Goal: Task Accomplishment & Management: Manage account settings

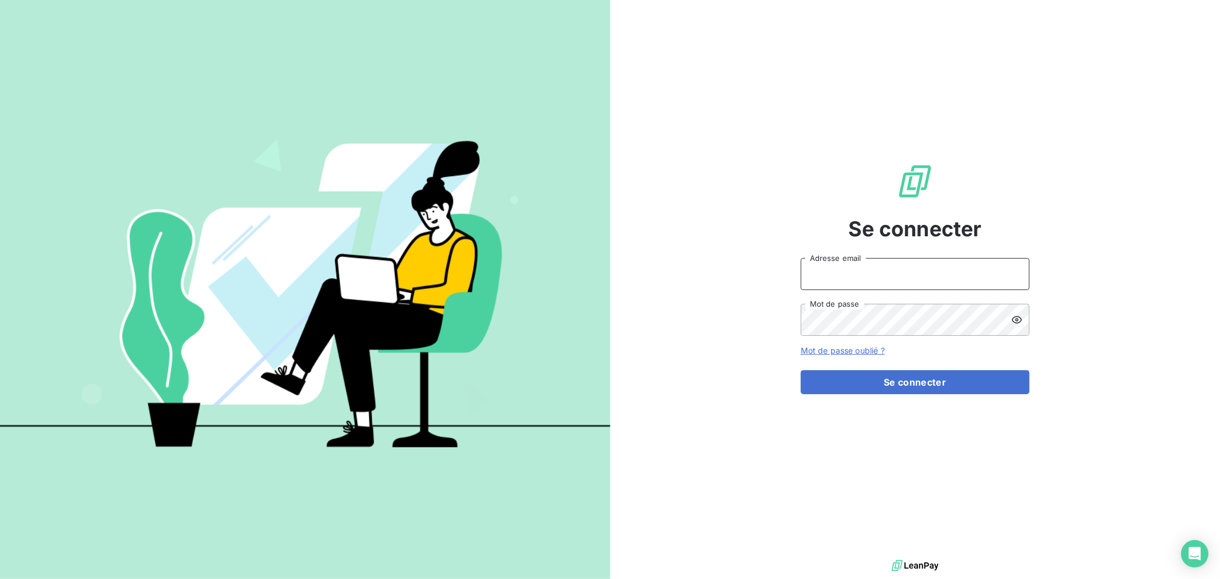
click at [833, 271] on input "Adresse email" at bounding box center [915, 274] width 229 height 32
type input "[EMAIL_ADDRESS][DOMAIN_NAME]"
click at [801, 370] on button "Se connecter" at bounding box center [915, 382] width 229 height 24
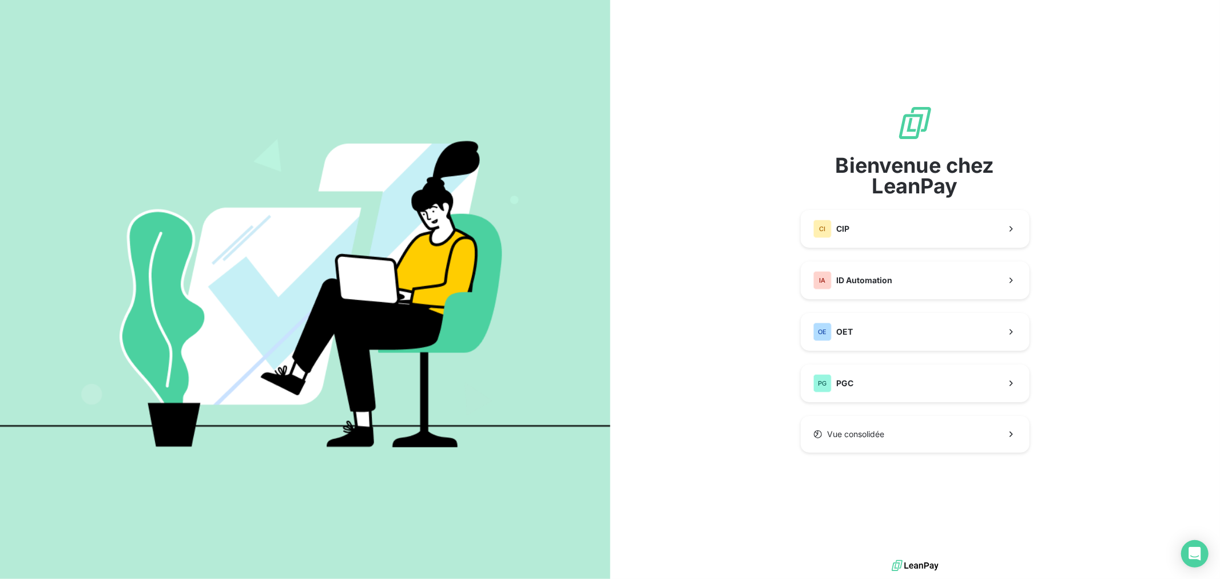
click at [870, 207] on div "Bienvenue chez LeanPay CI CIP IA ID Automation OE OET PG PGC Vue consolidée" at bounding box center [915, 279] width 229 height 348
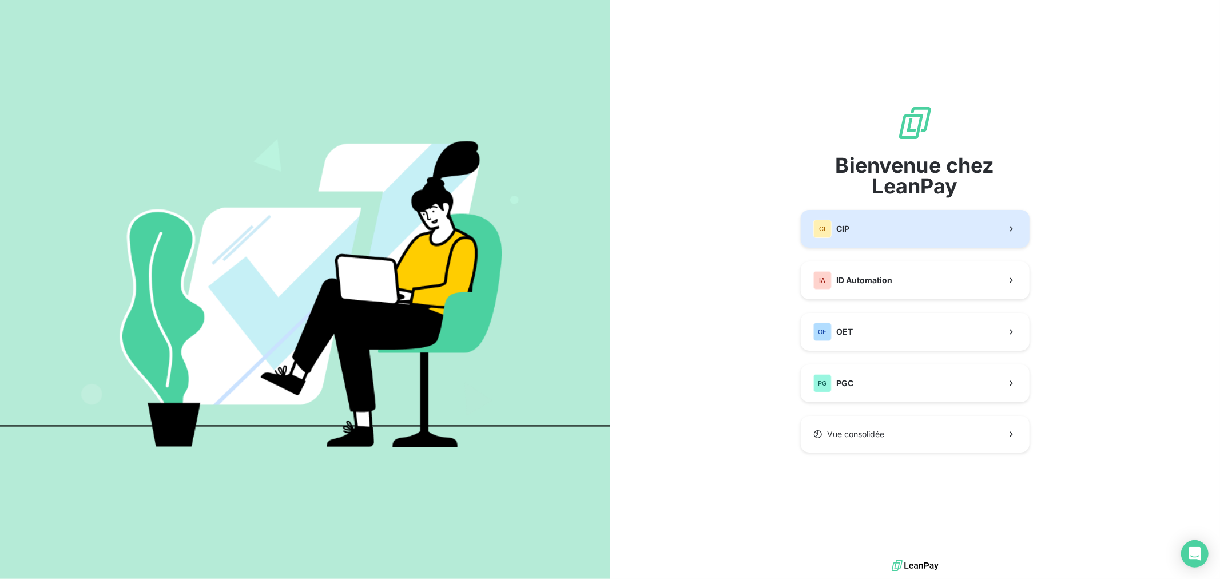
click at [865, 221] on button "CI CIP" at bounding box center [915, 229] width 229 height 38
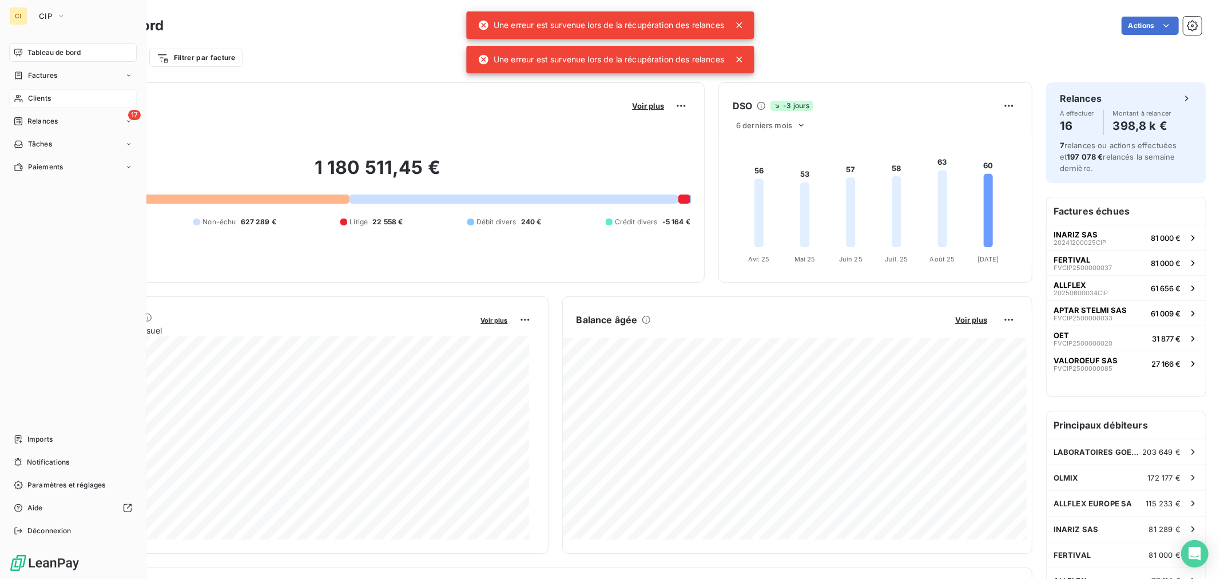
click at [50, 99] on span "Clients" at bounding box center [39, 98] width 23 height 10
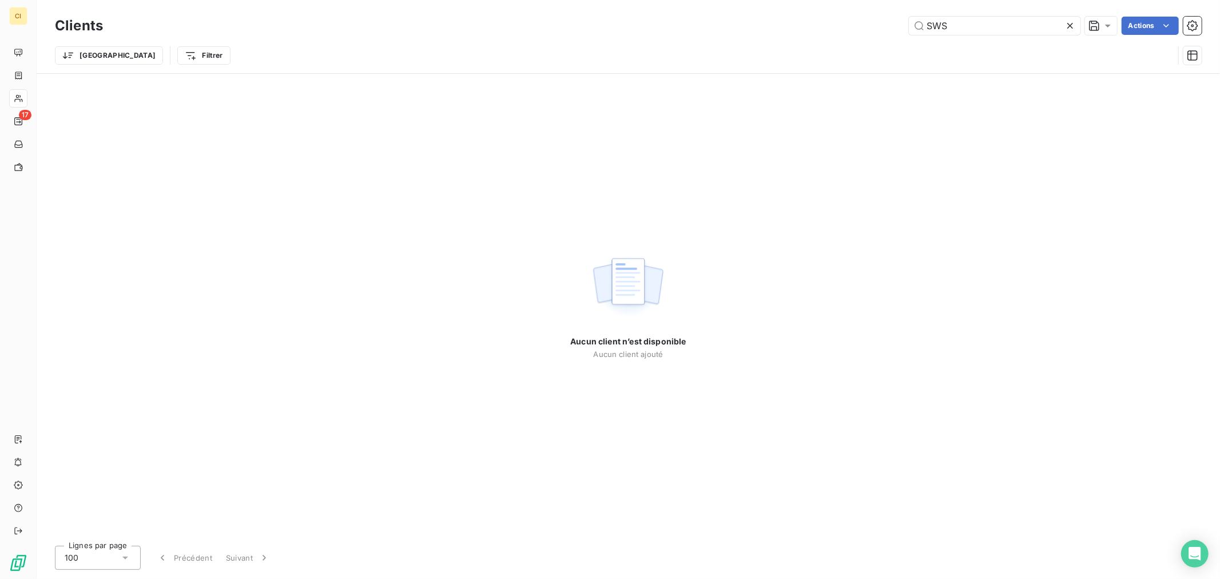
drag, startPoint x: 952, startPoint y: 26, endPoint x: 890, endPoint y: 30, distance: 62.5
click at [890, 30] on div "SWS Actions" at bounding box center [659, 26] width 1085 height 18
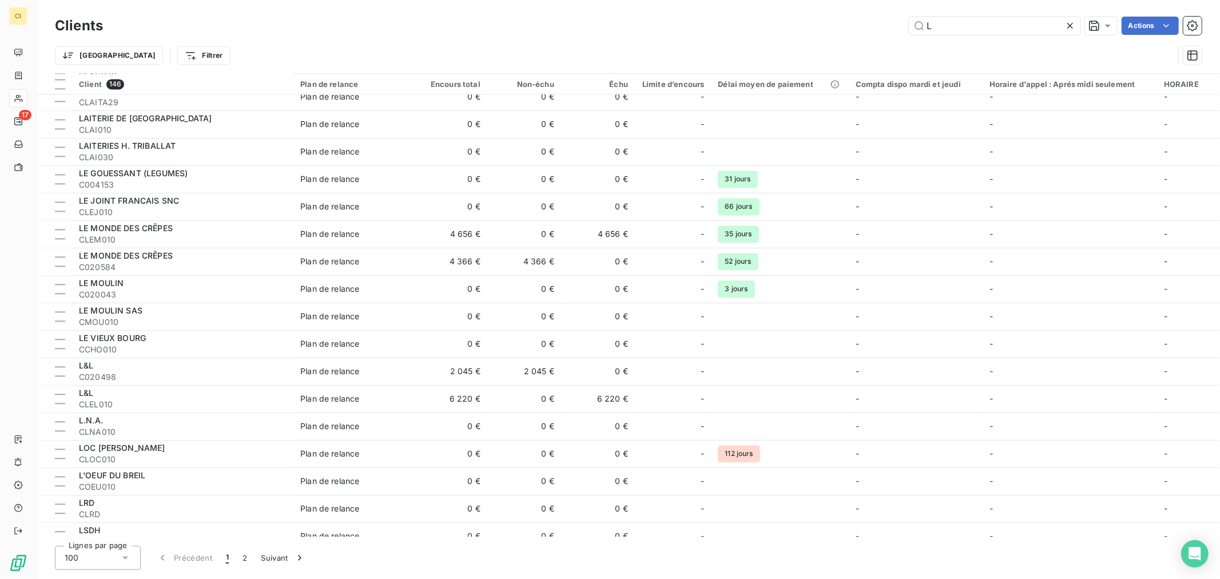
scroll to position [2160, 0]
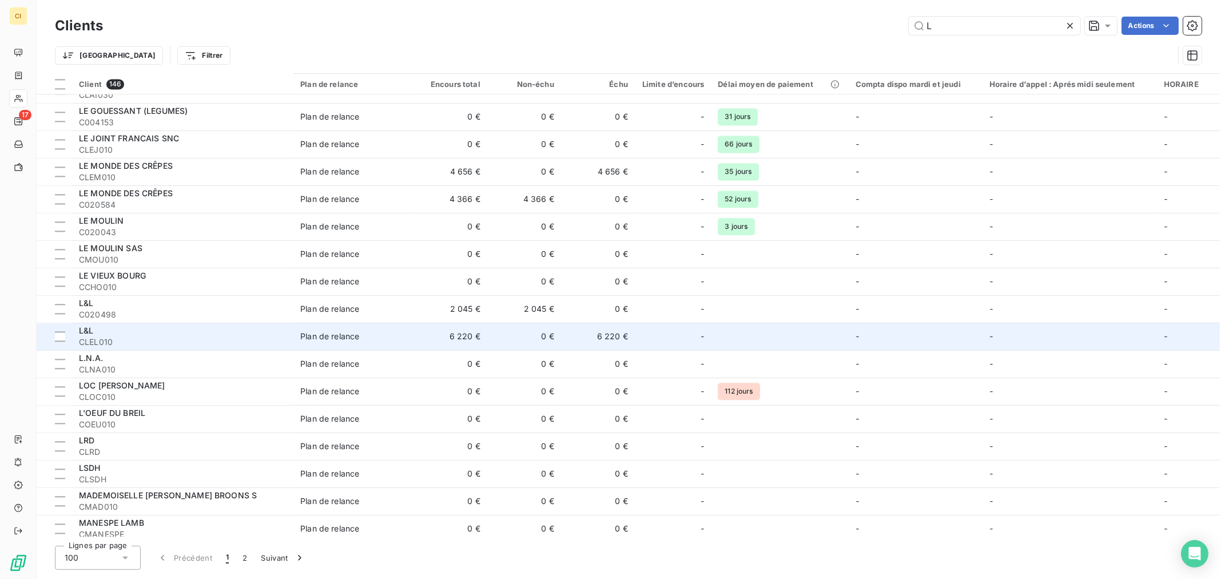
type input "L"
click at [669, 327] on div "-" at bounding box center [673, 336] width 62 height 18
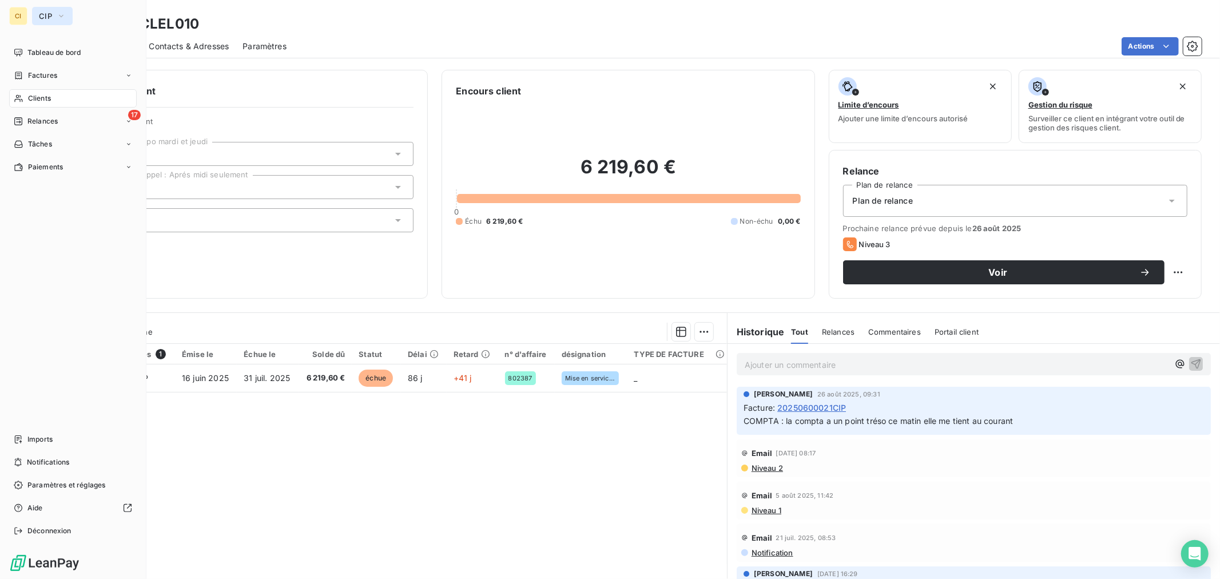
click at [63, 19] on icon "button" at bounding box center [61, 15] width 9 height 11
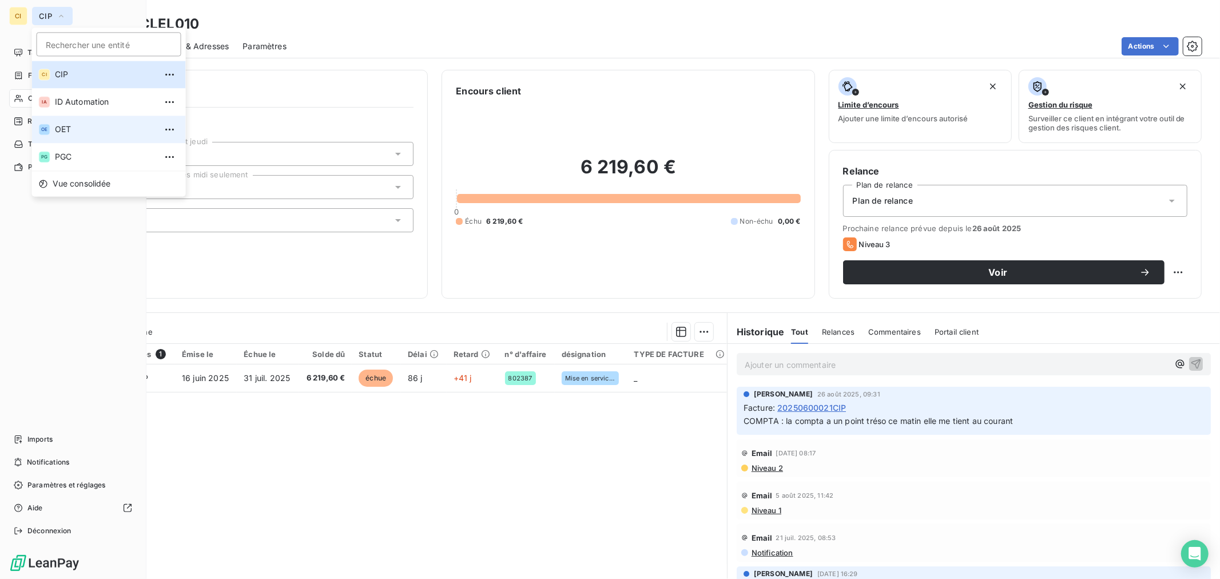
click at [70, 135] on li "OE OET" at bounding box center [109, 129] width 154 height 27
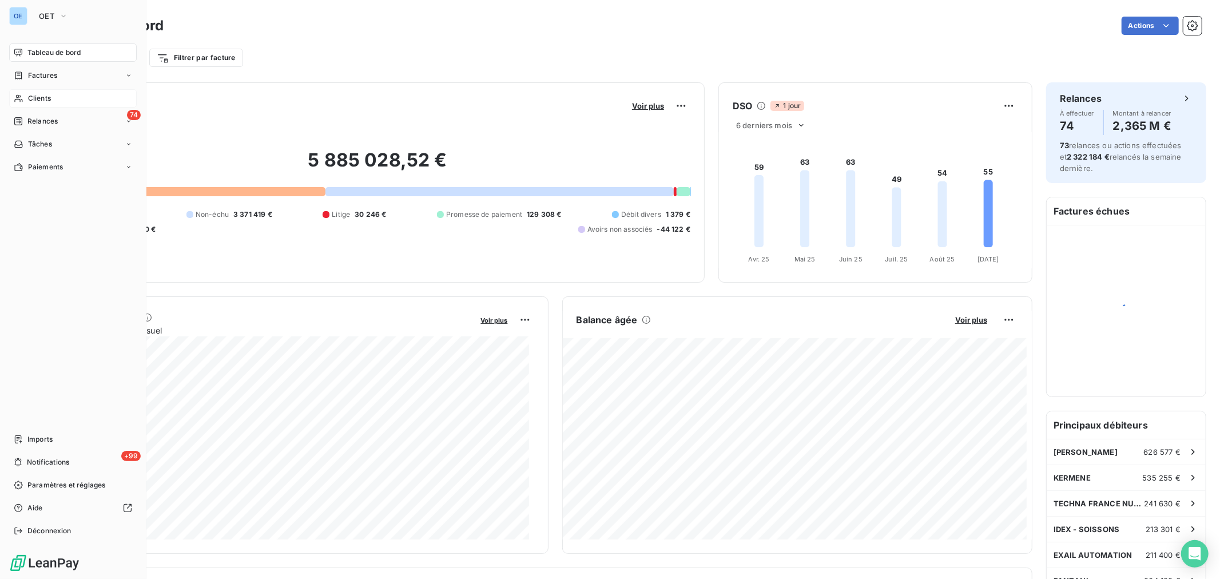
click at [41, 97] on span "Clients" at bounding box center [39, 98] width 23 height 10
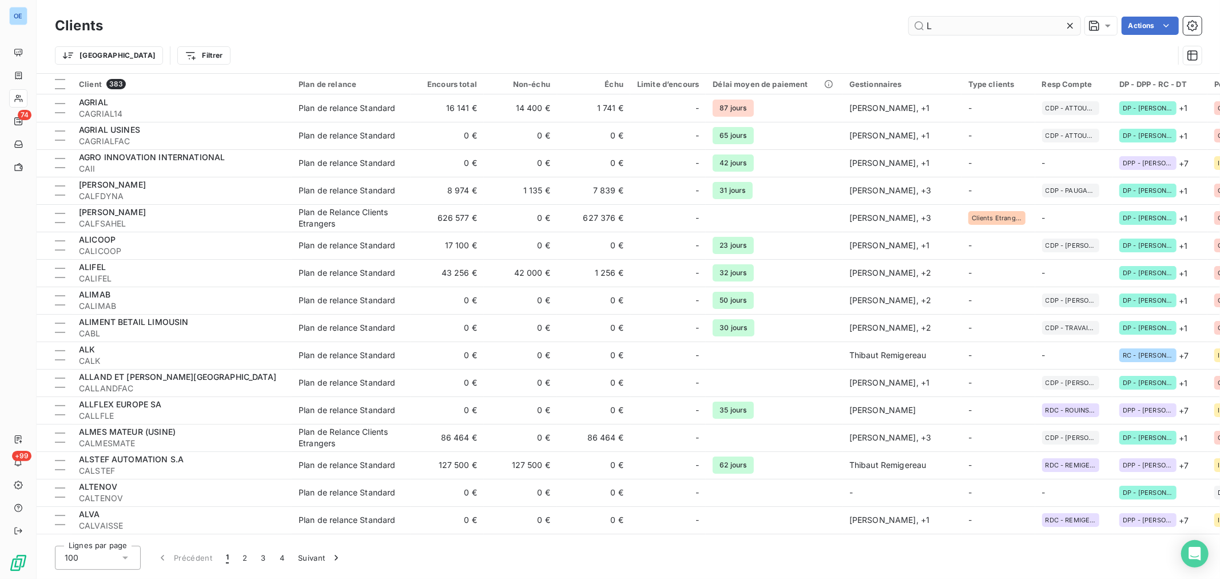
drag, startPoint x: 942, startPoint y: 25, endPoint x: 927, endPoint y: 29, distance: 15.6
click at [927, 29] on input "L" at bounding box center [995, 26] width 172 height 18
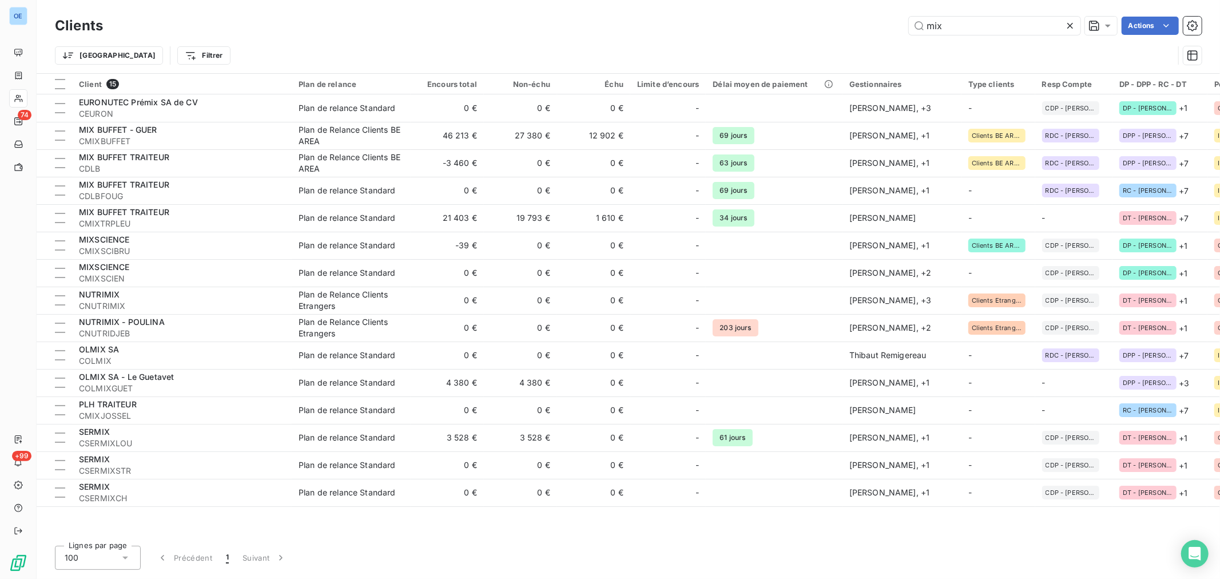
type input "mix"
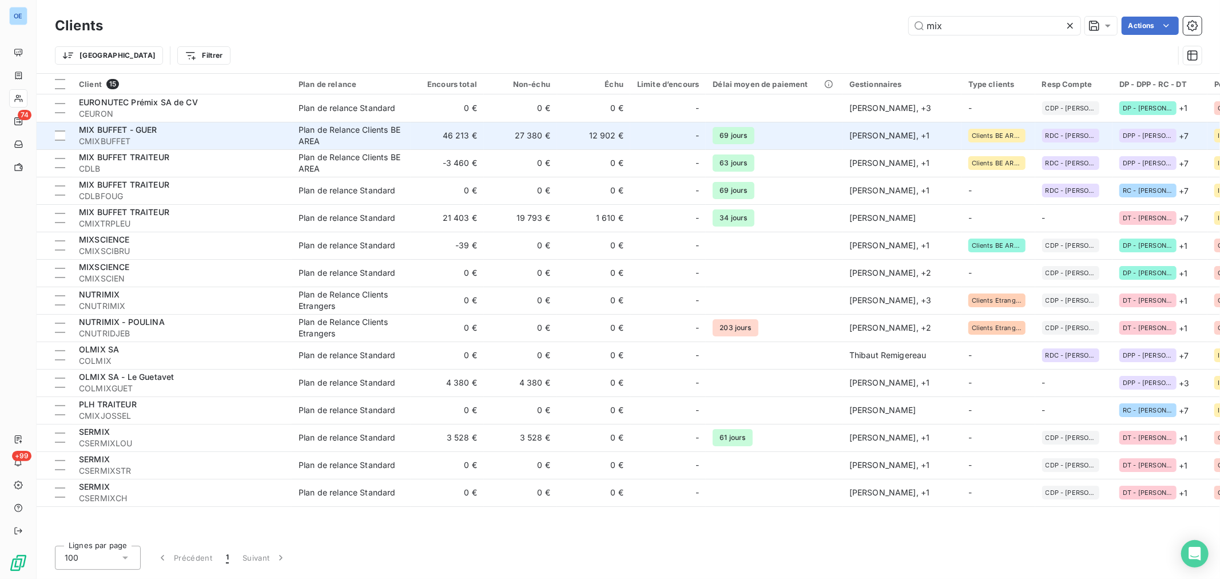
click at [595, 140] on td "12 902 €" at bounding box center [593, 135] width 73 height 27
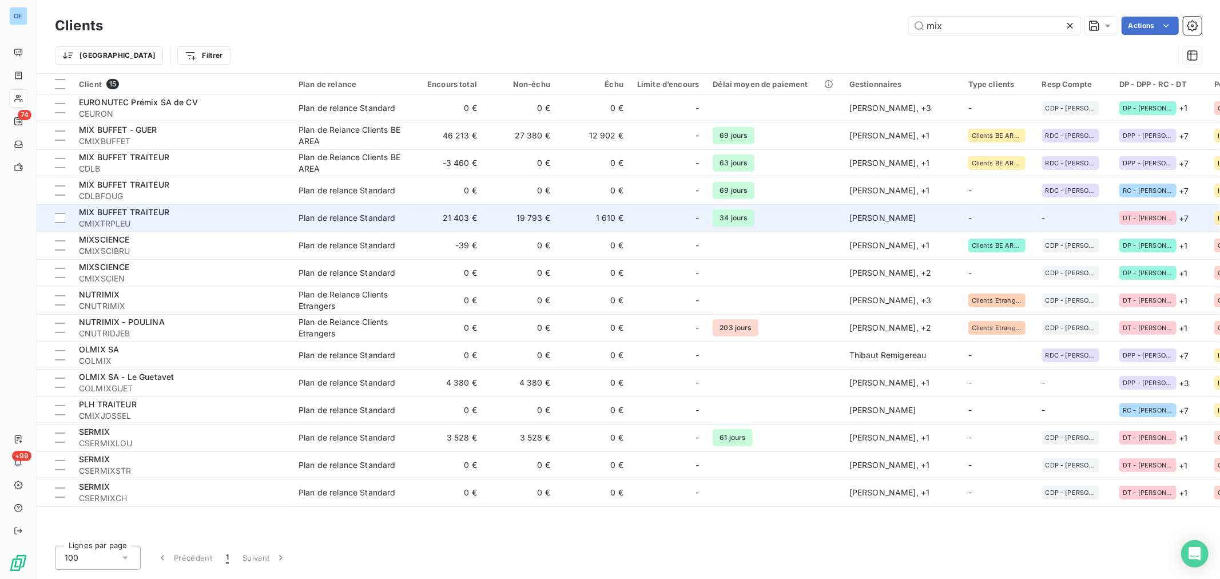
click at [585, 213] on td "1 610 €" at bounding box center [593, 217] width 73 height 27
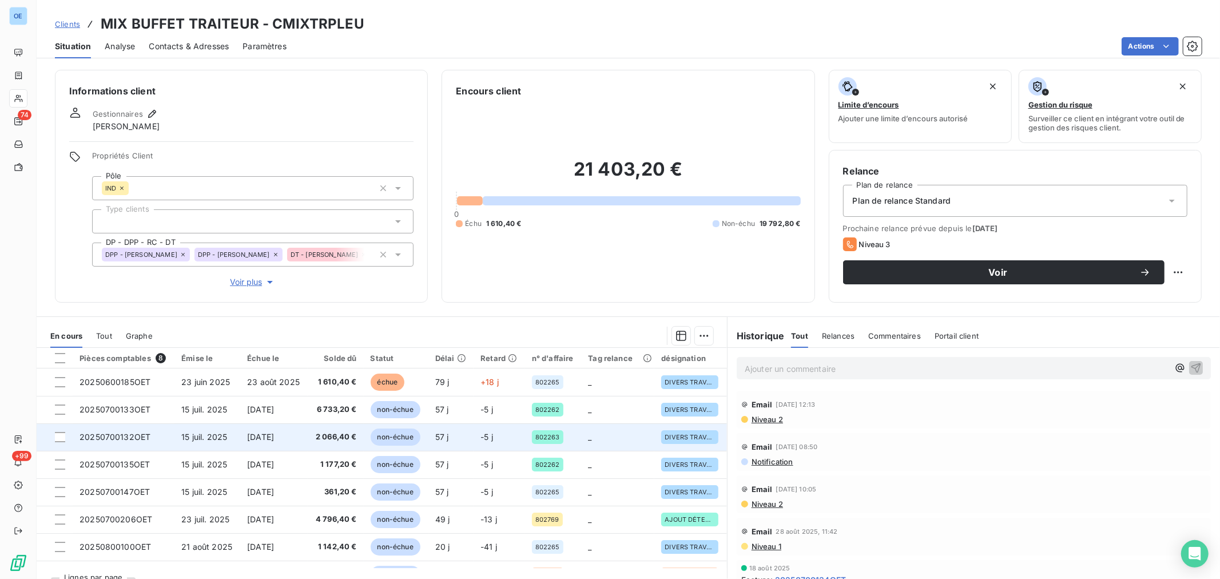
click at [399, 432] on span "non-échue" at bounding box center [396, 436] width 50 height 17
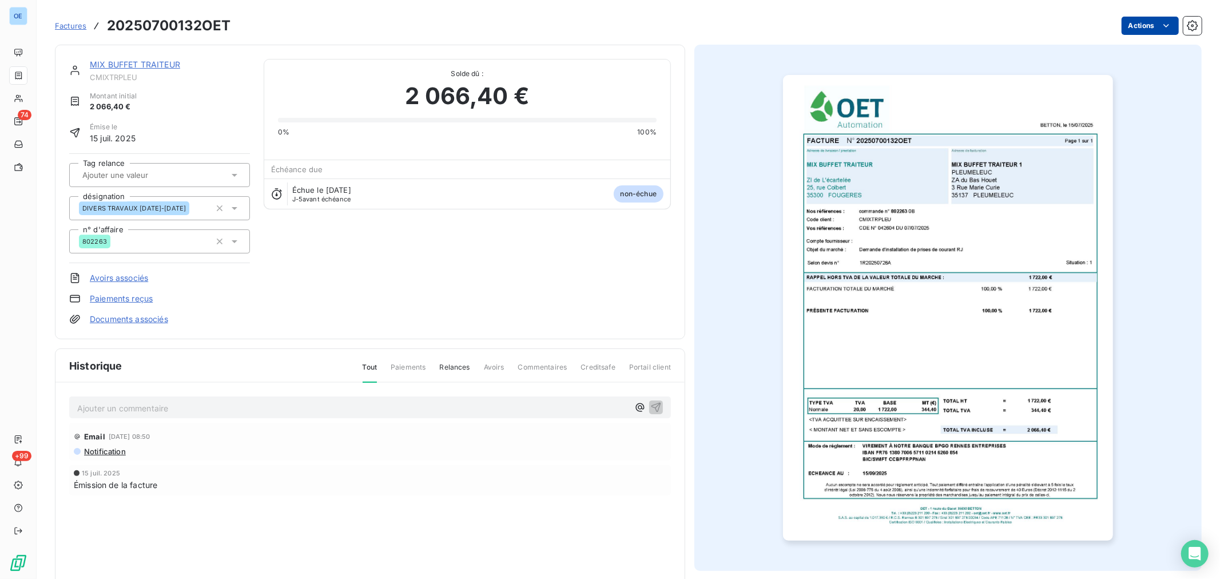
click at [1128, 20] on html "OE 74 +99 Factures 20250700132OET Actions MIX BUFFET TRAITEUR CMIXTRPLEU Montan…" at bounding box center [610, 289] width 1220 height 579
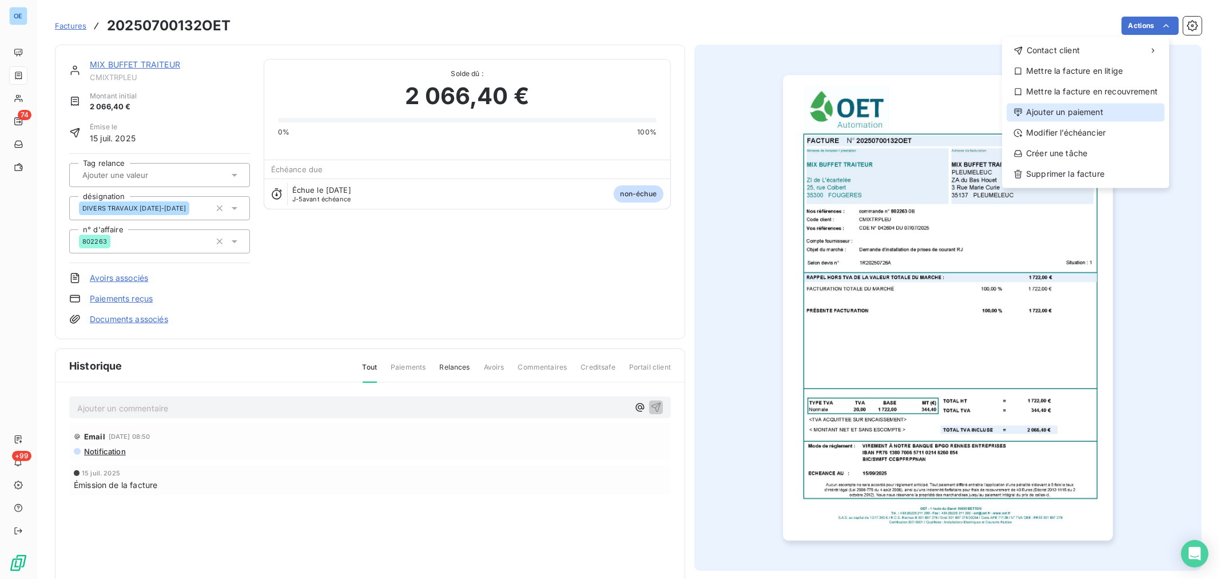
click at [1107, 116] on div "Ajouter un paiement" at bounding box center [1086, 112] width 158 height 18
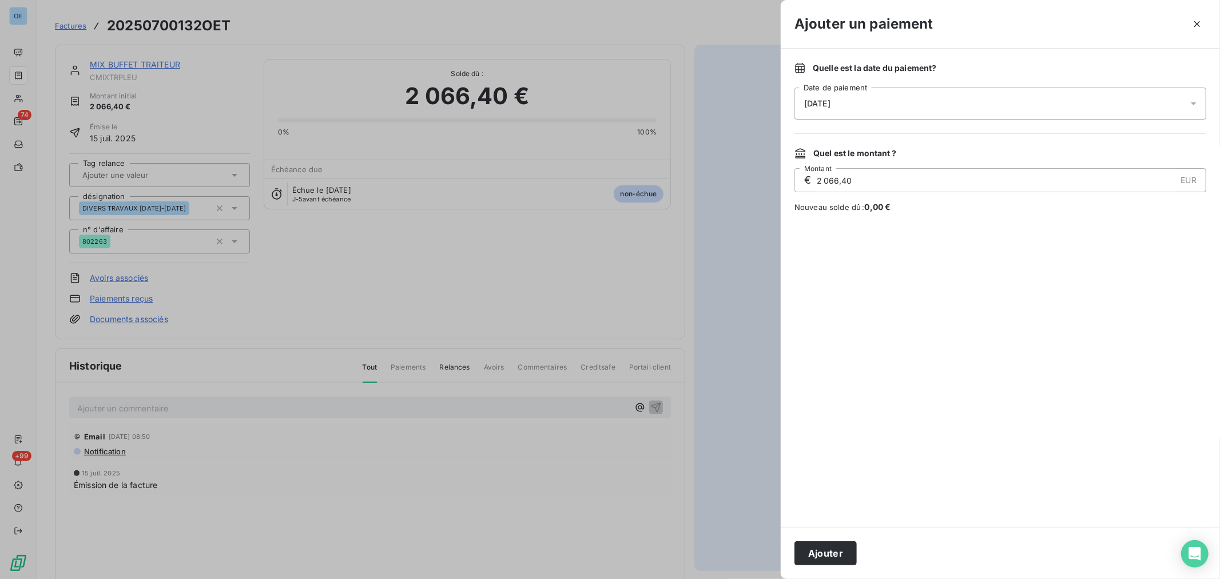
click at [1193, 101] on icon at bounding box center [1193, 103] width 11 height 11
click at [853, 241] on button "16" at bounding box center [850, 244] width 23 height 23
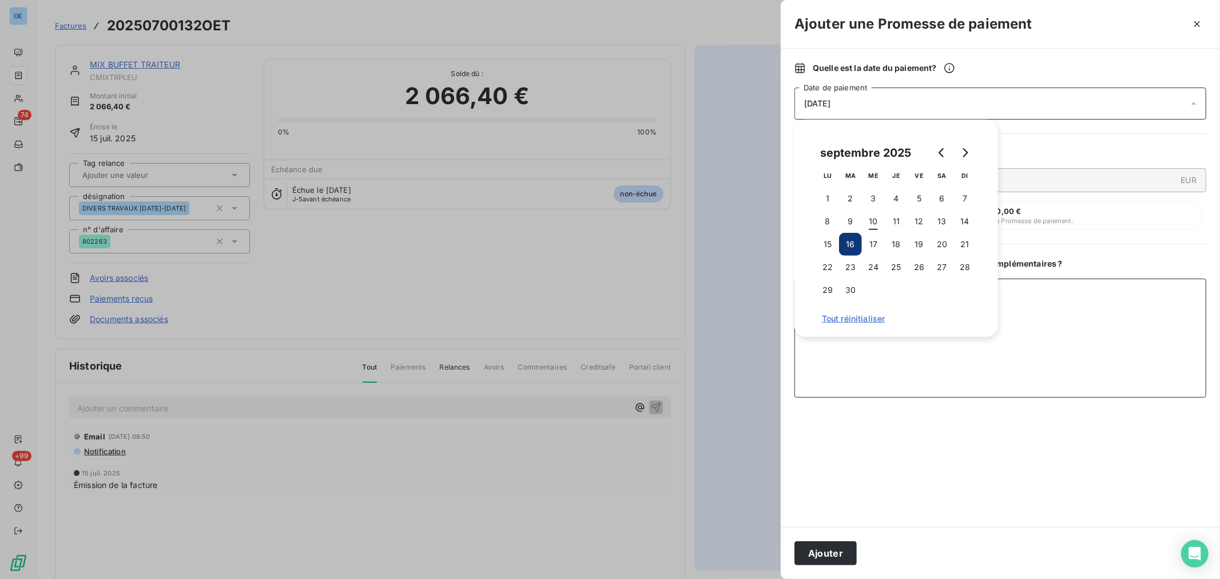
click at [1079, 343] on textarea "Ajouter un commentaire ( facultatif )" at bounding box center [1001, 338] width 412 height 119
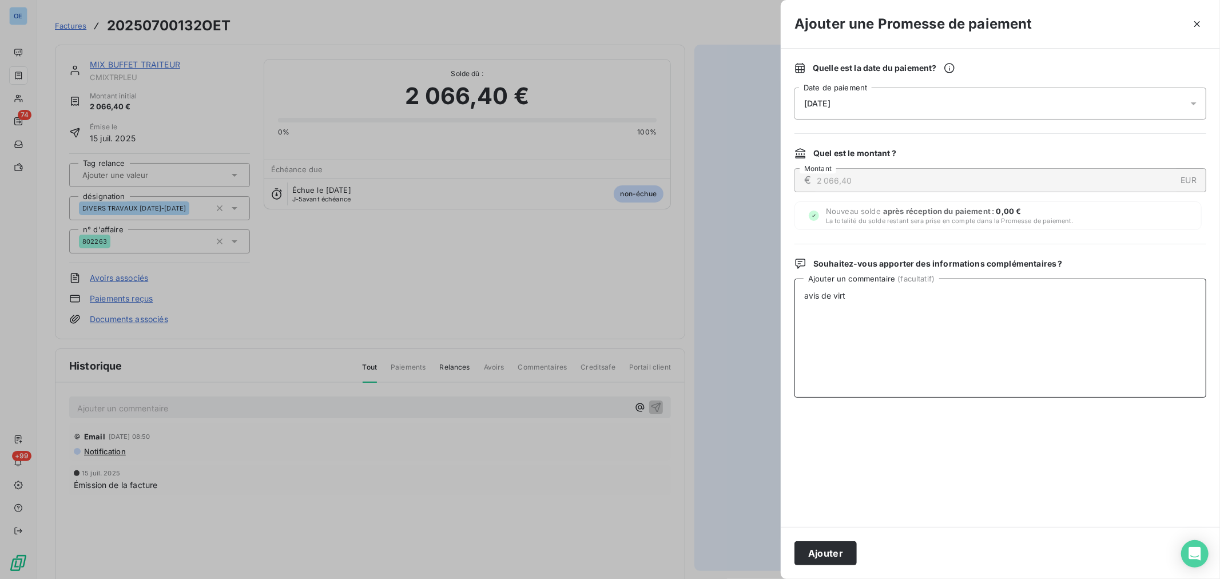
type textarea "avis de virt"
click at [813, 547] on button "Ajouter" at bounding box center [826, 553] width 62 height 24
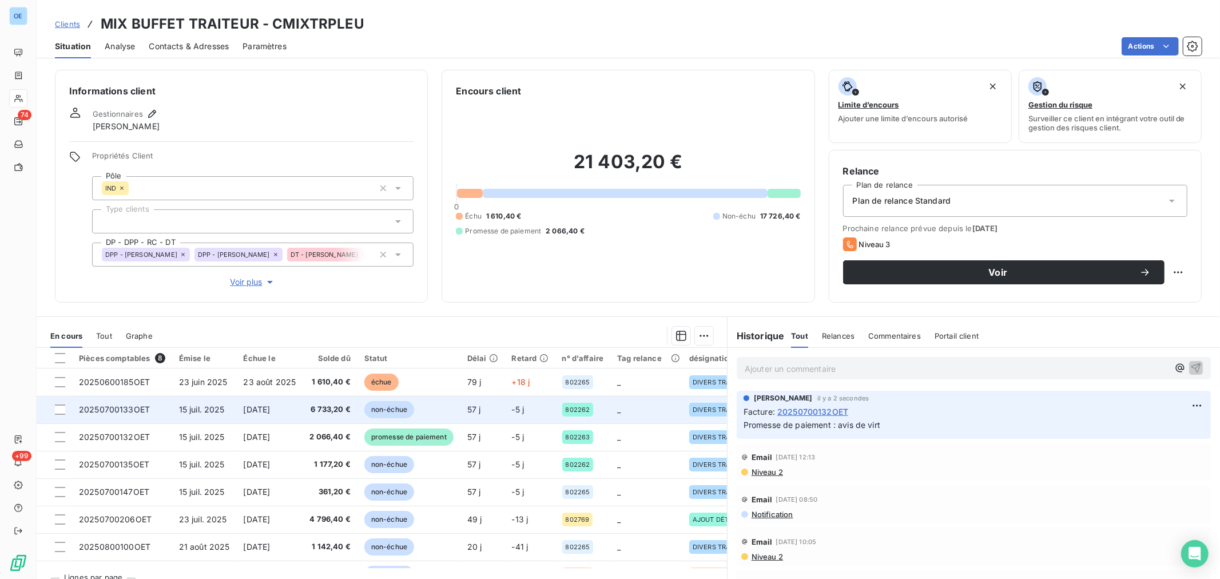
click at [395, 410] on span "non-échue" at bounding box center [389, 409] width 50 height 17
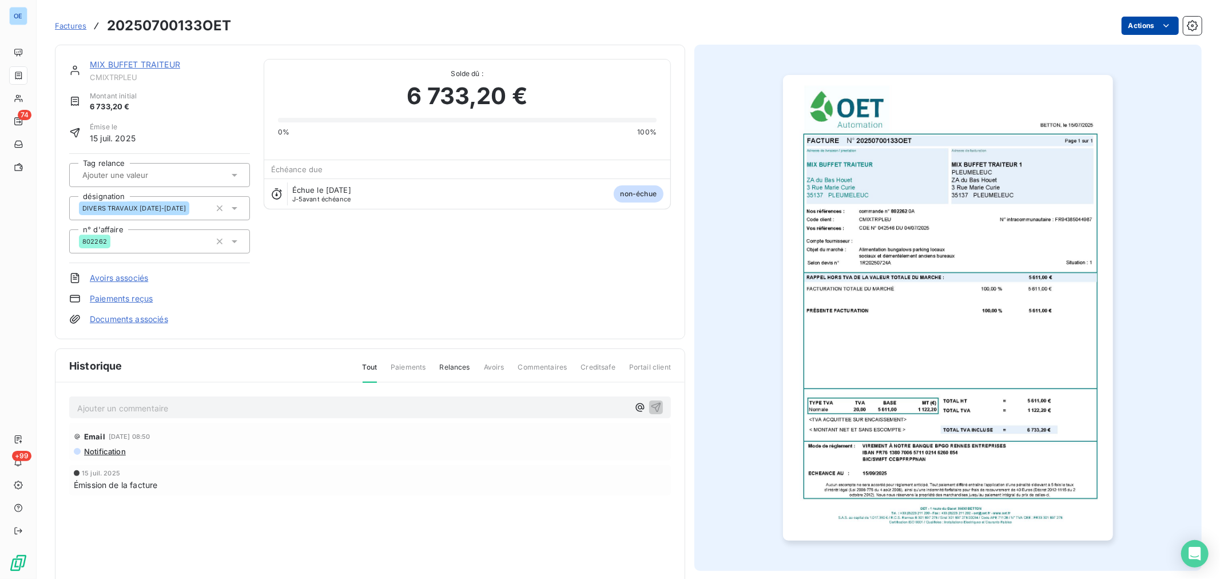
click at [1146, 19] on html "OE 74 +99 Factures 20250700133OET Actions MIX BUFFET TRAITEUR CMIXTRPLEU Montan…" at bounding box center [610, 289] width 1220 height 579
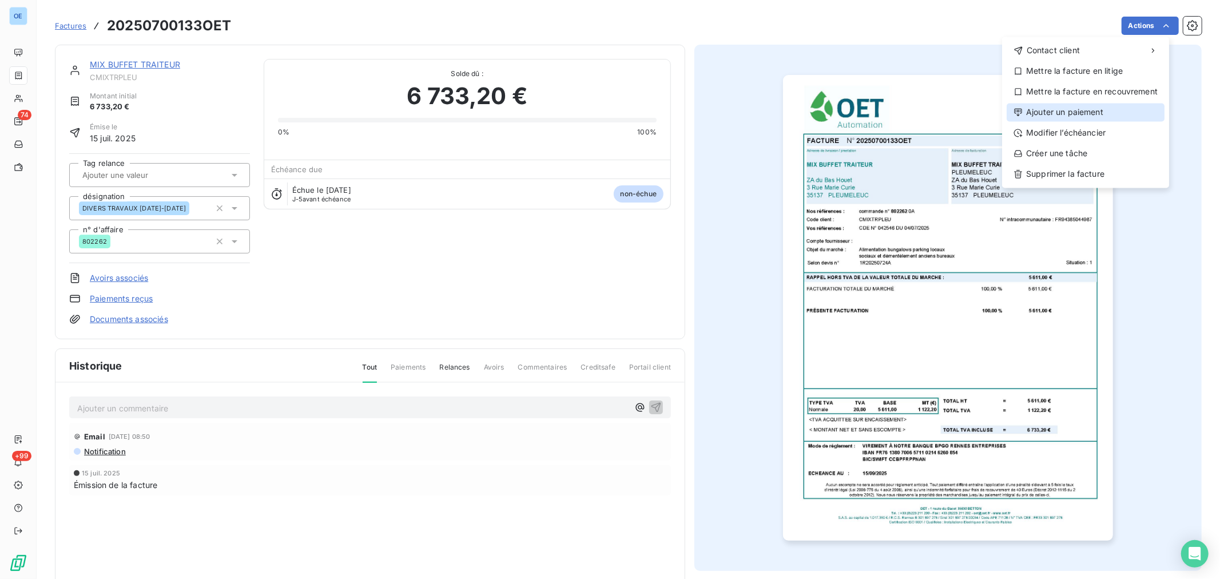
click at [1073, 117] on div "Ajouter un paiement" at bounding box center [1086, 112] width 158 height 18
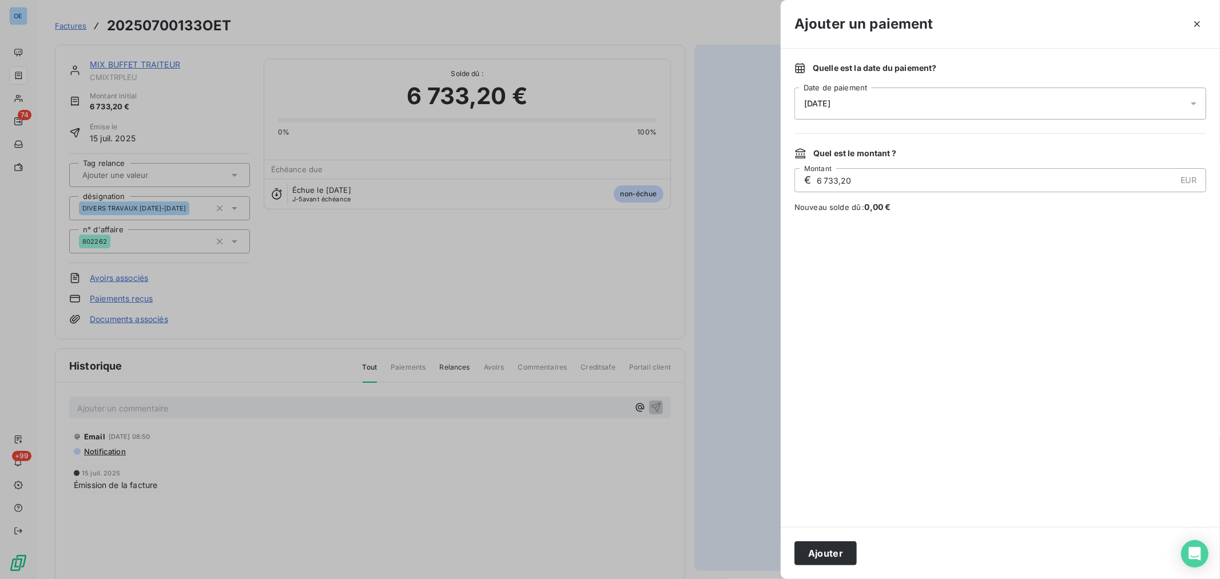
click at [1204, 101] on div at bounding box center [1197, 104] width 18 height 32
click at [853, 248] on button "16" at bounding box center [850, 244] width 23 height 23
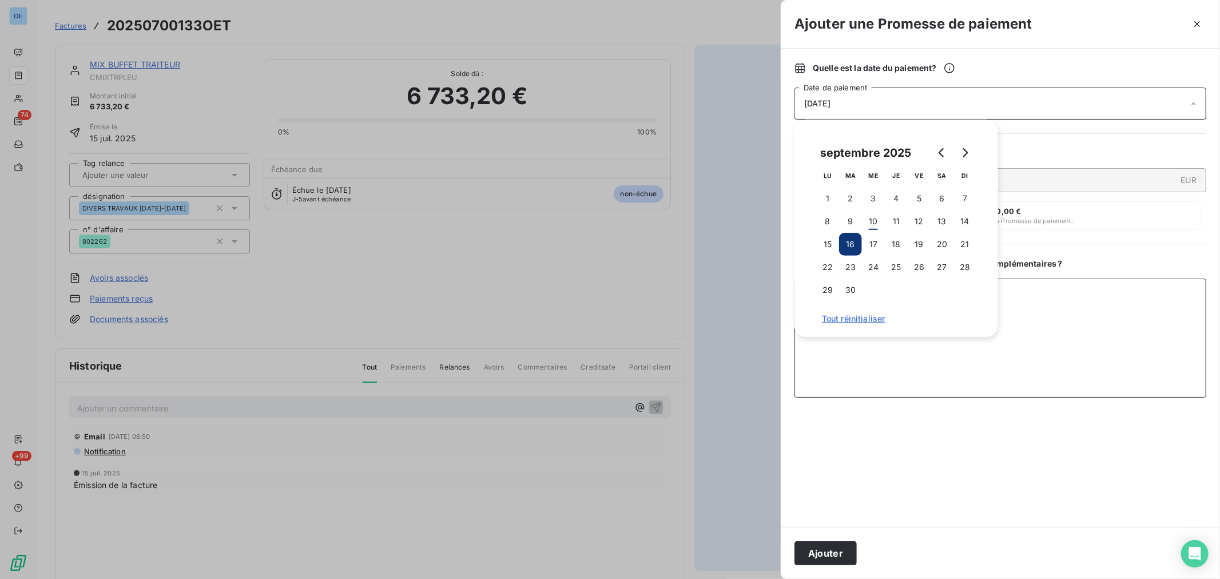
click at [1007, 368] on textarea "Ajouter un commentaire ( facultatif )" at bounding box center [1001, 338] width 412 height 119
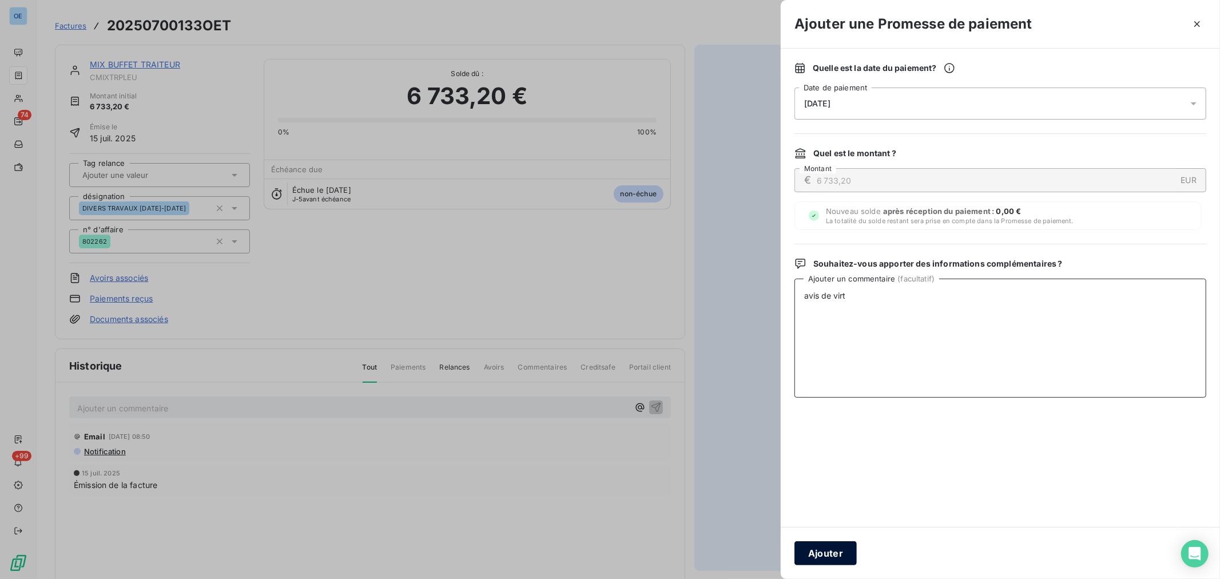
type textarea "avis de virt"
click at [837, 545] on button "Ajouter" at bounding box center [826, 553] width 62 height 24
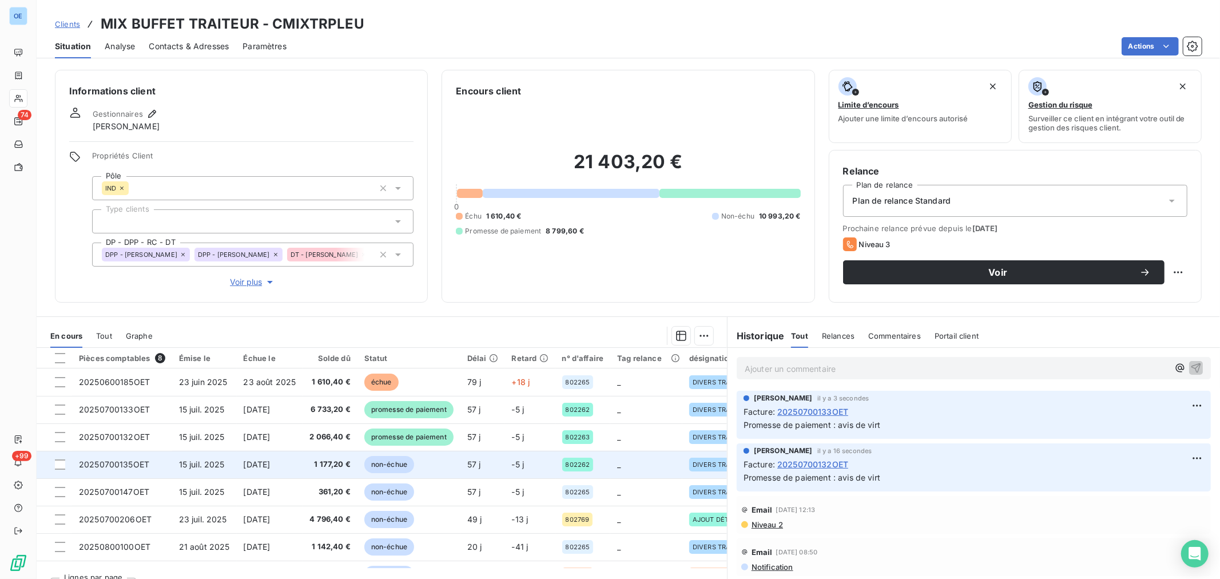
click at [400, 467] on span "non-échue" at bounding box center [389, 464] width 50 height 17
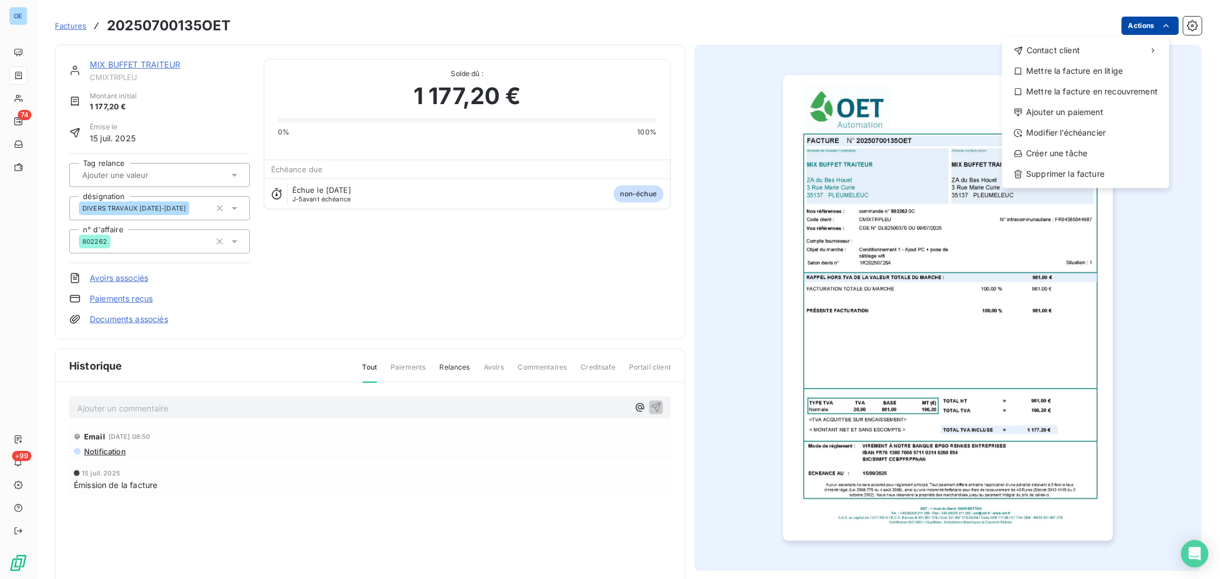
click at [1150, 25] on html "OE 74 +99 Factures 20250700135OET Actions Contact client Mettre la facture en l…" at bounding box center [610, 289] width 1220 height 579
click at [1111, 109] on div "Ajouter un paiement" at bounding box center [1086, 112] width 158 height 18
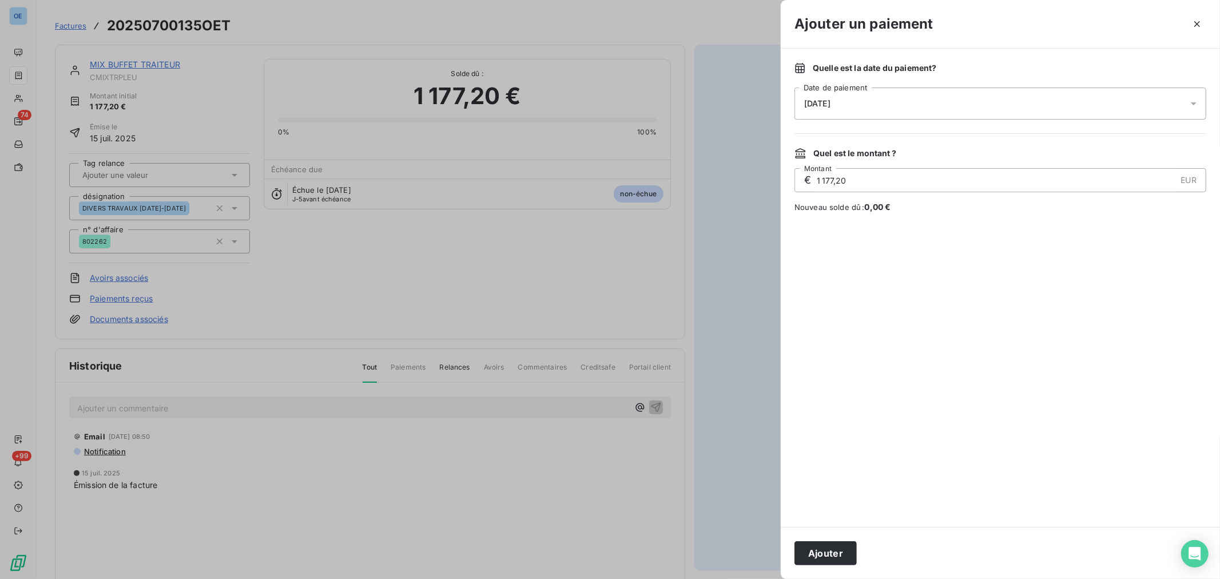
drag, startPoint x: 1192, startPoint y: 105, endPoint x: 1163, endPoint y: 106, distance: 29.2
click at [1192, 105] on icon at bounding box center [1193, 103] width 11 height 11
click at [851, 247] on button "16" at bounding box center [850, 244] width 23 height 23
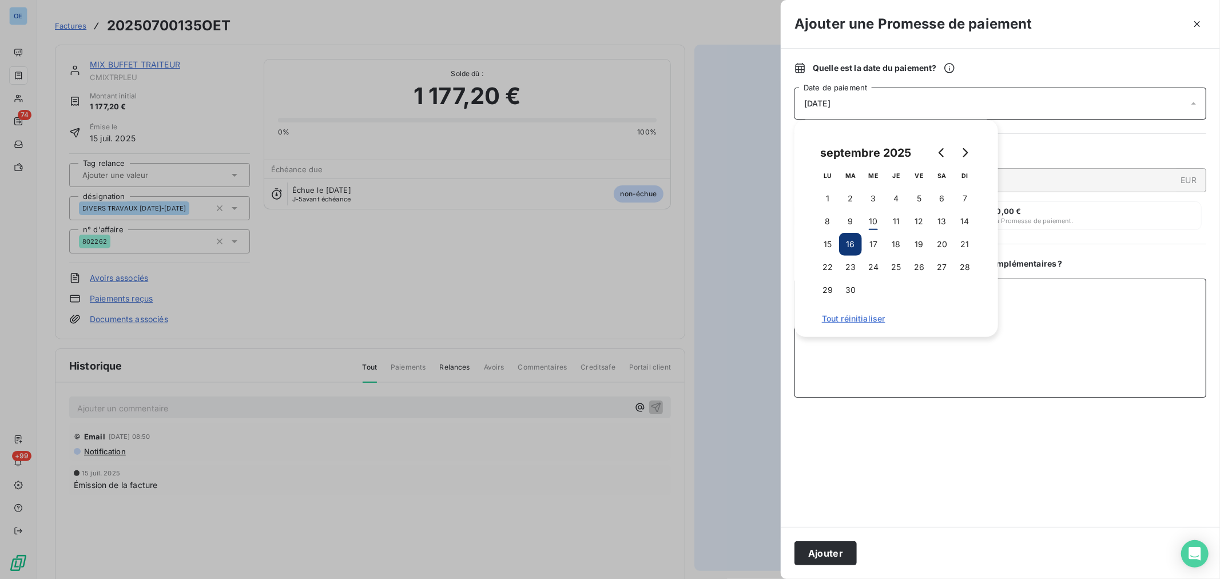
click at [942, 346] on textarea "Ajouter un commentaire ( facultatif )" at bounding box center [1001, 338] width 412 height 119
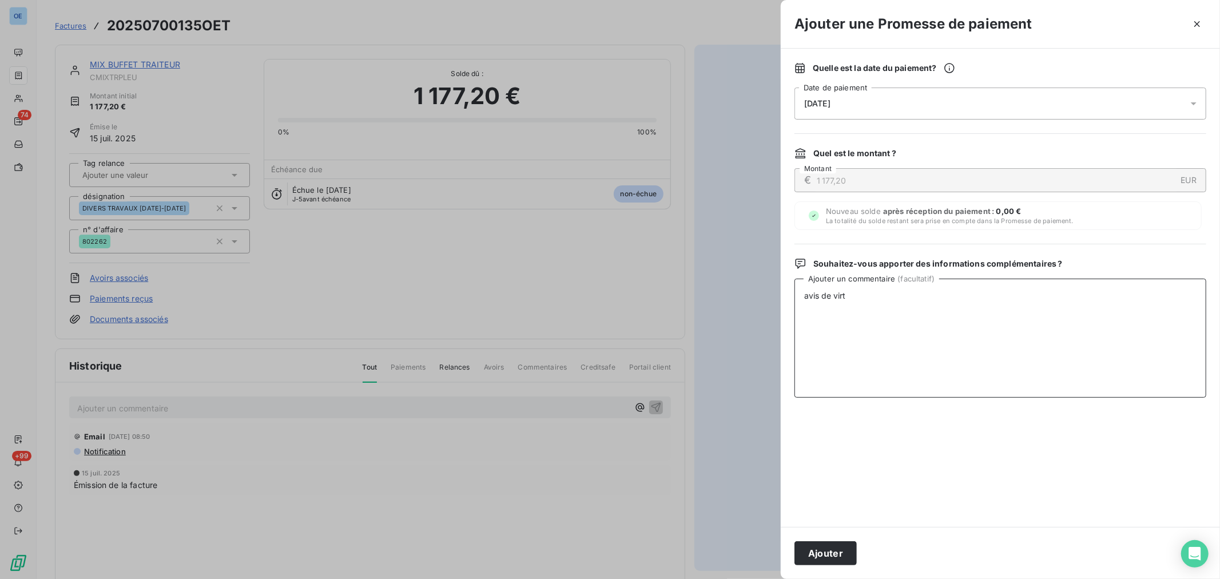
type textarea "avis de virt"
click at [808, 565] on div "Ajouter" at bounding box center [1000, 553] width 439 height 52
click at [811, 557] on button "Ajouter" at bounding box center [826, 553] width 62 height 24
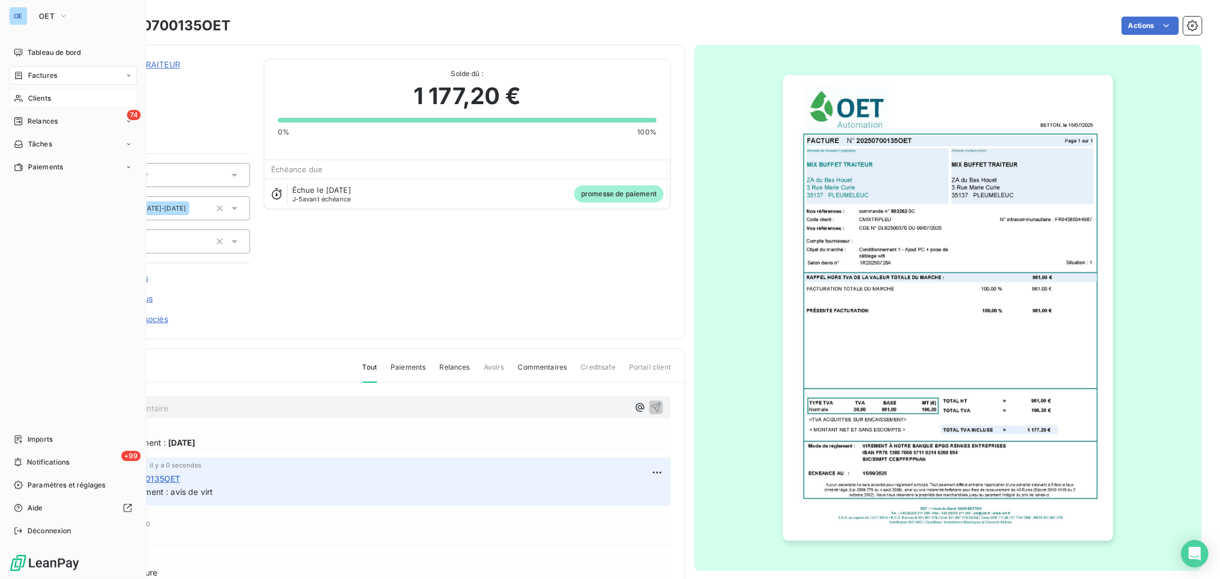
click at [45, 95] on span "Clients" at bounding box center [39, 98] width 23 height 10
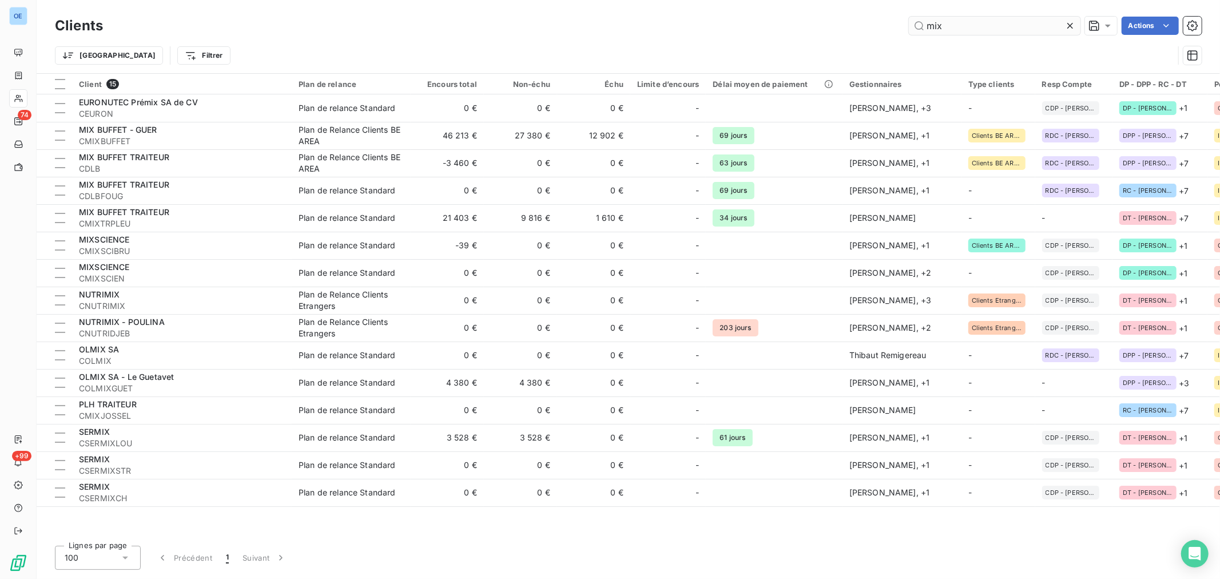
drag, startPoint x: 961, startPoint y: 26, endPoint x: 919, endPoint y: 26, distance: 42.3
click at [919, 26] on input "mix" at bounding box center [995, 26] width 172 height 18
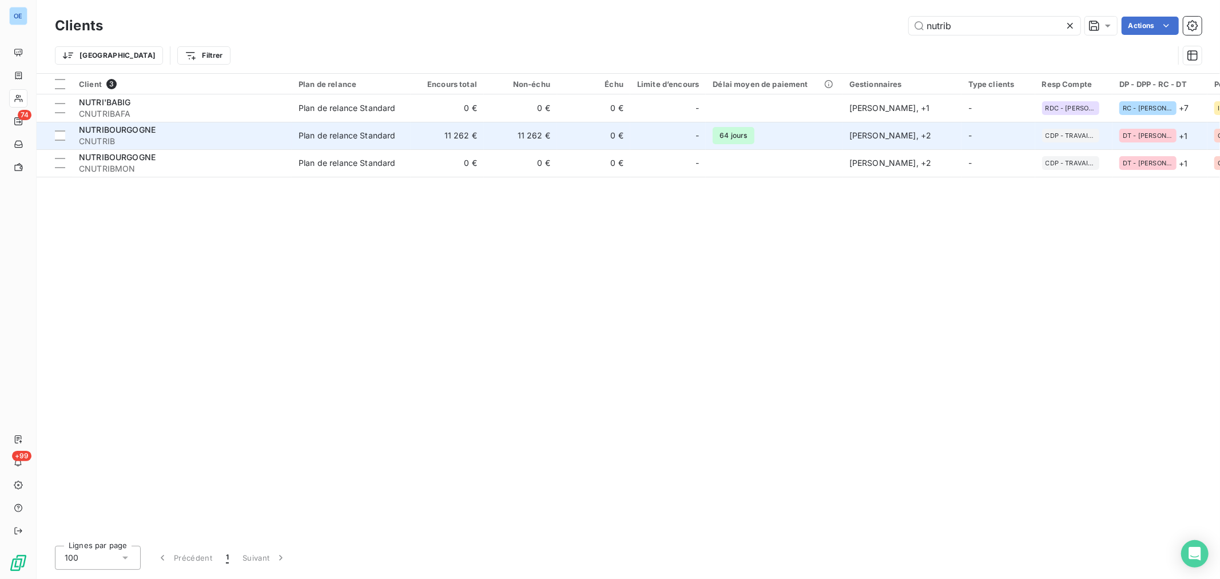
type input "nutrib"
click at [590, 136] on td "0 €" at bounding box center [593, 135] width 73 height 27
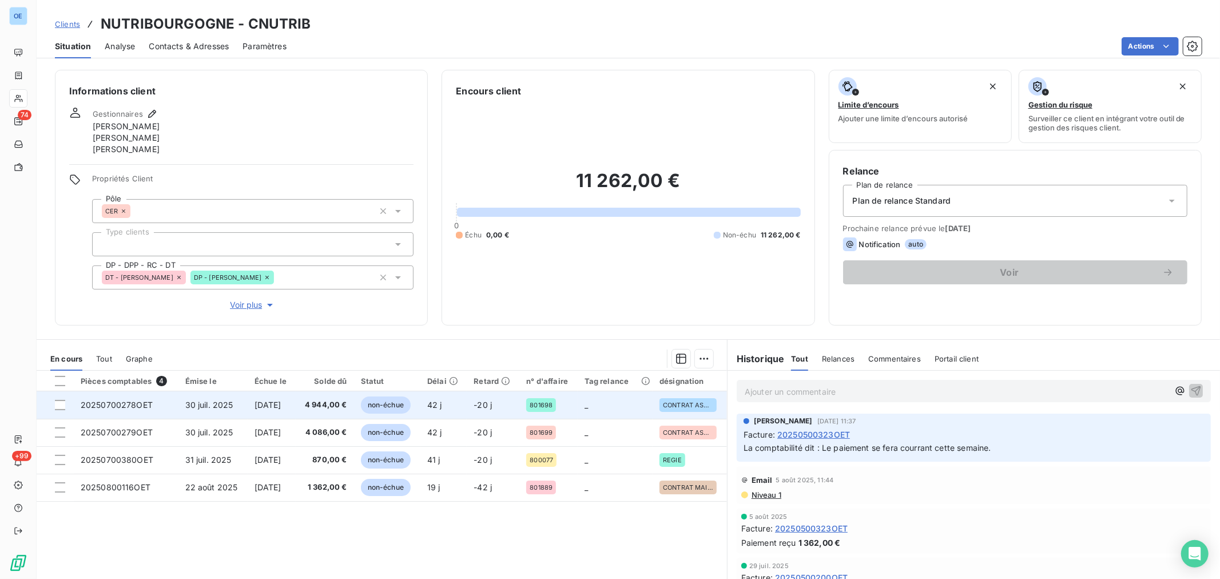
click at [392, 408] on span "non-échue" at bounding box center [386, 404] width 50 height 17
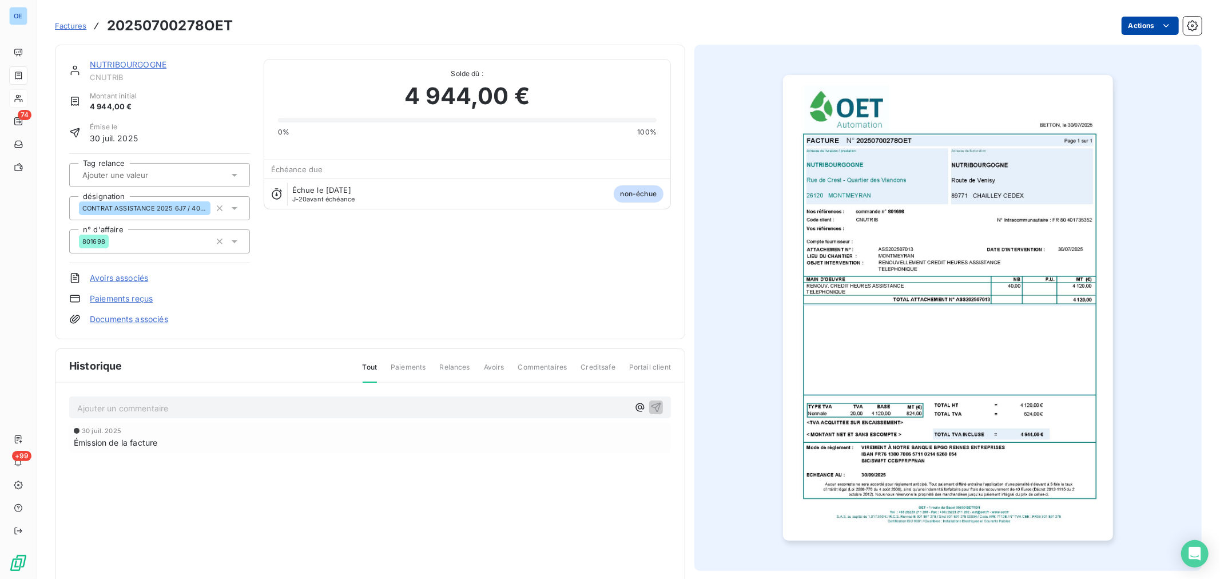
click at [1142, 24] on html "OE 74 +99 Factures 20250700278OET Actions NUTRIBOURGOGNE CNUTRIB Montant initia…" at bounding box center [610, 289] width 1220 height 579
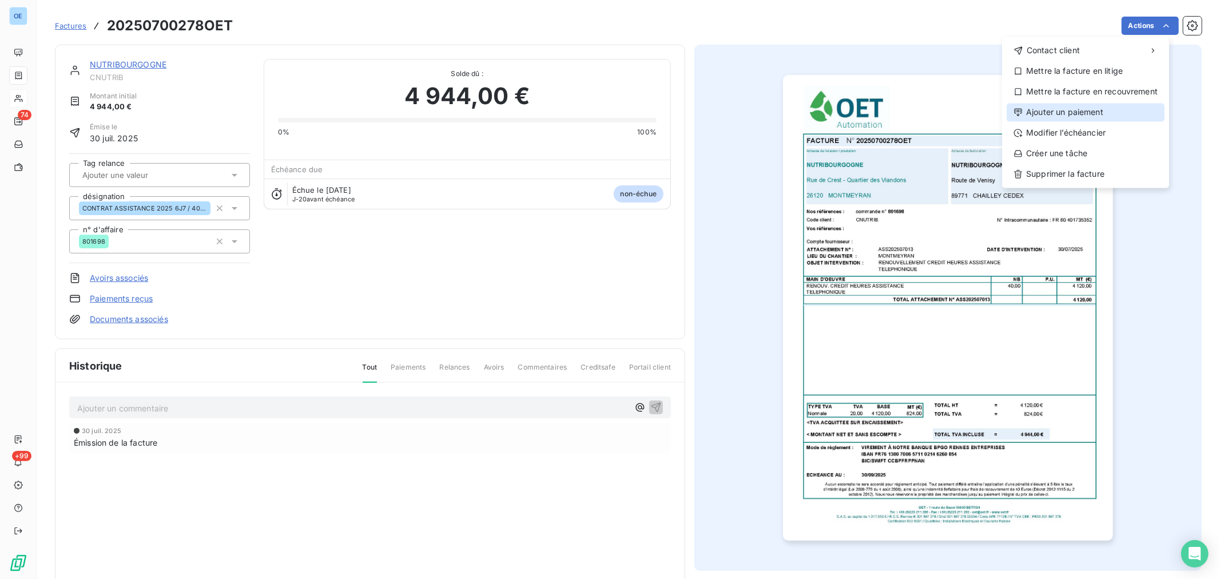
click at [1113, 105] on div "Ajouter un paiement" at bounding box center [1086, 112] width 158 height 18
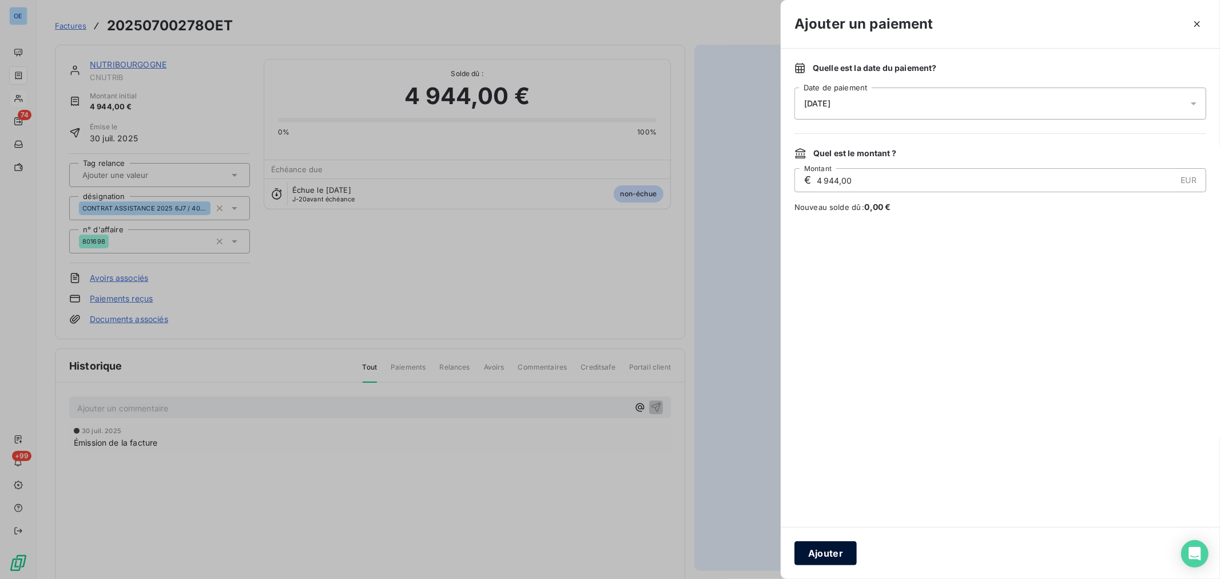
click at [832, 557] on button "Ajouter" at bounding box center [826, 553] width 62 height 24
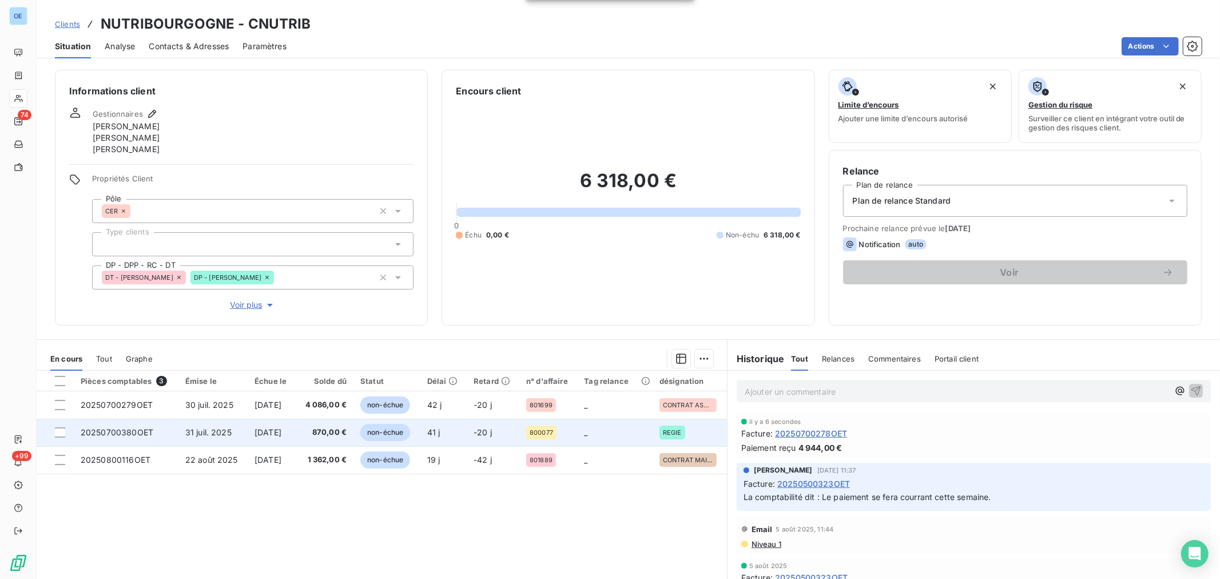
click at [410, 434] on span "non-échue" at bounding box center [385, 432] width 50 height 17
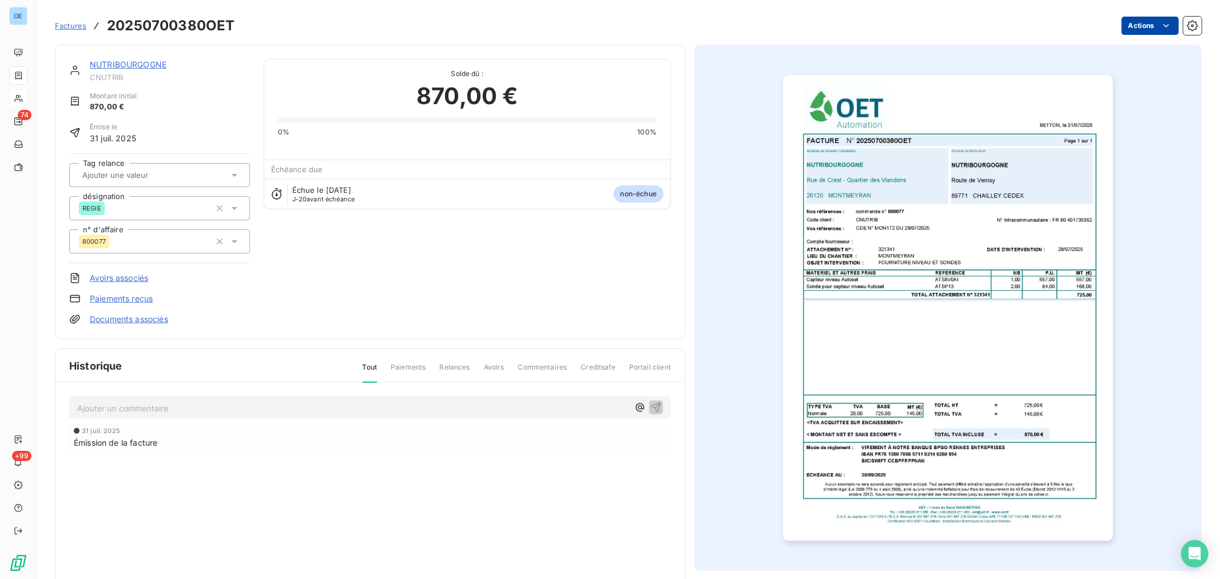
click at [1145, 23] on html "OE 74 +99 Factures 20250700380OET Actions NUTRIBOURGOGNE CNUTRIB Montant initia…" at bounding box center [610, 289] width 1220 height 579
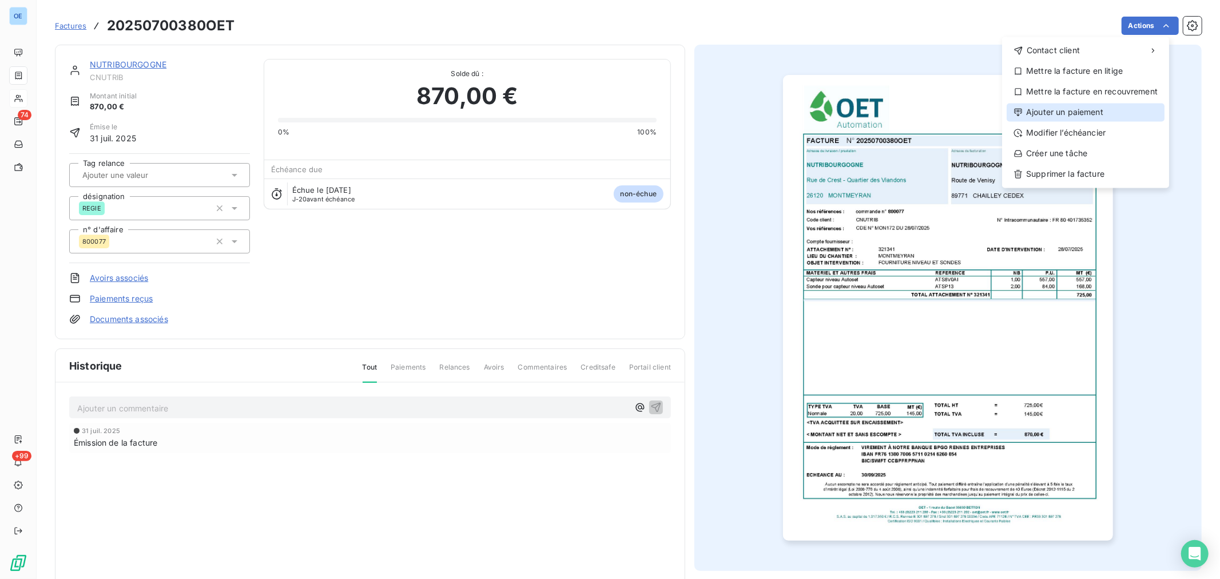
click at [1127, 112] on div "Ajouter un paiement" at bounding box center [1086, 112] width 158 height 18
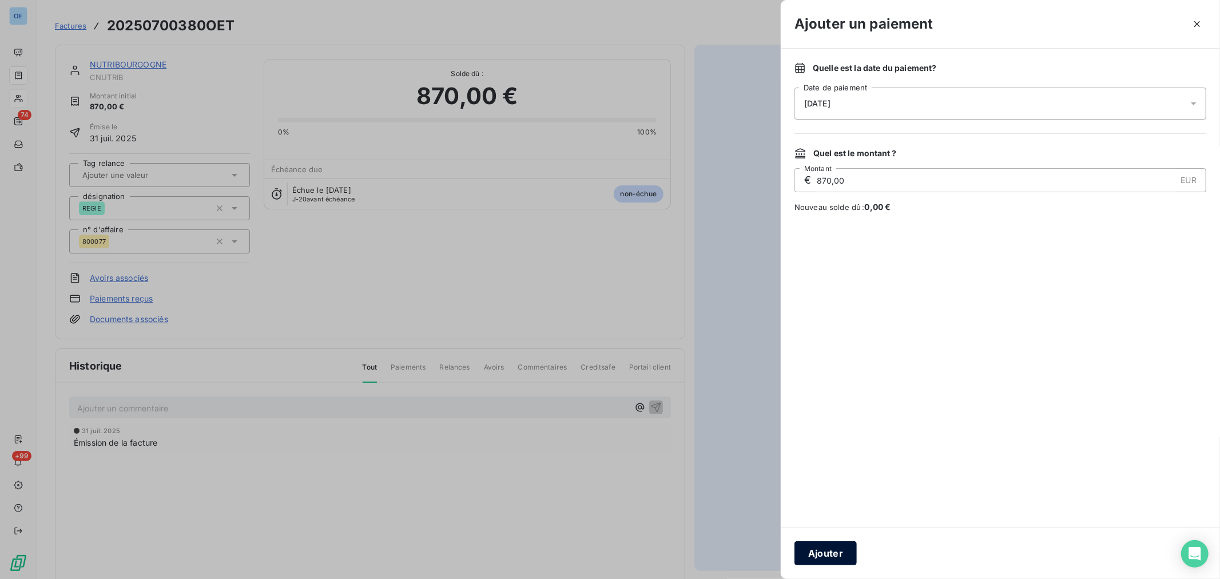
click at [848, 557] on button "Ajouter" at bounding box center [826, 553] width 62 height 24
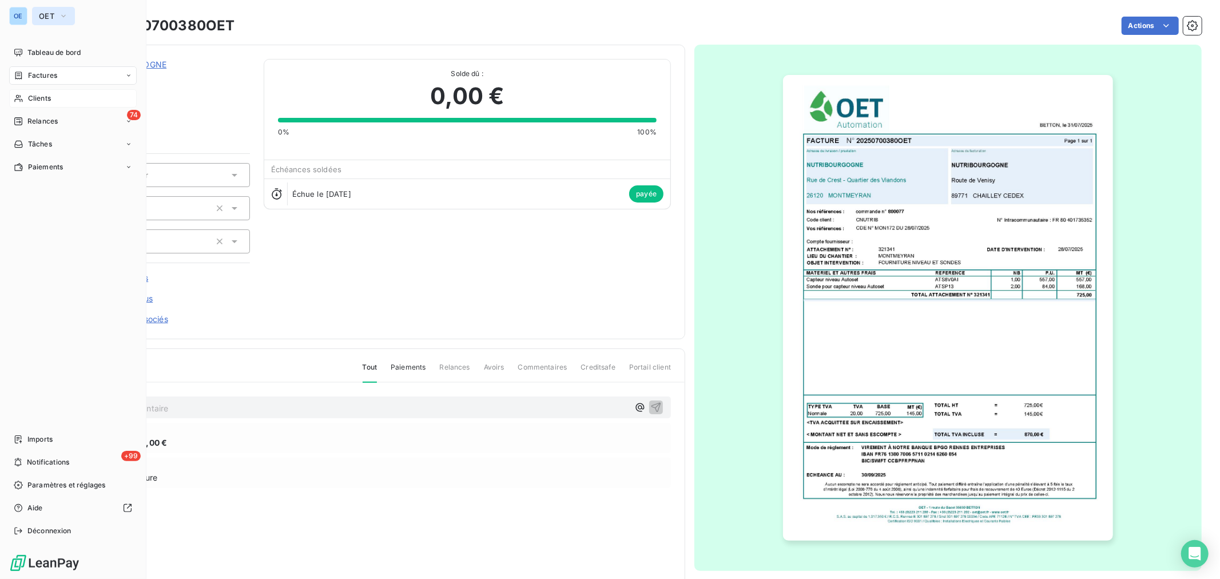
click at [55, 16] on button "OET" at bounding box center [53, 16] width 43 height 18
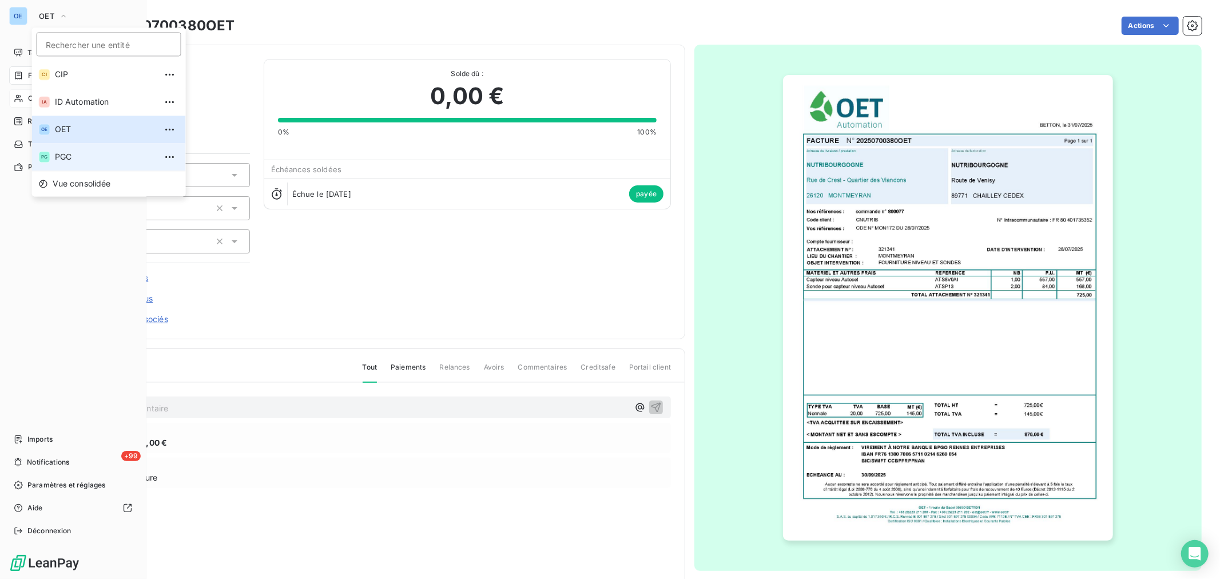
click at [99, 149] on li "PG PGC" at bounding box center [109, 156] width 154 height 27
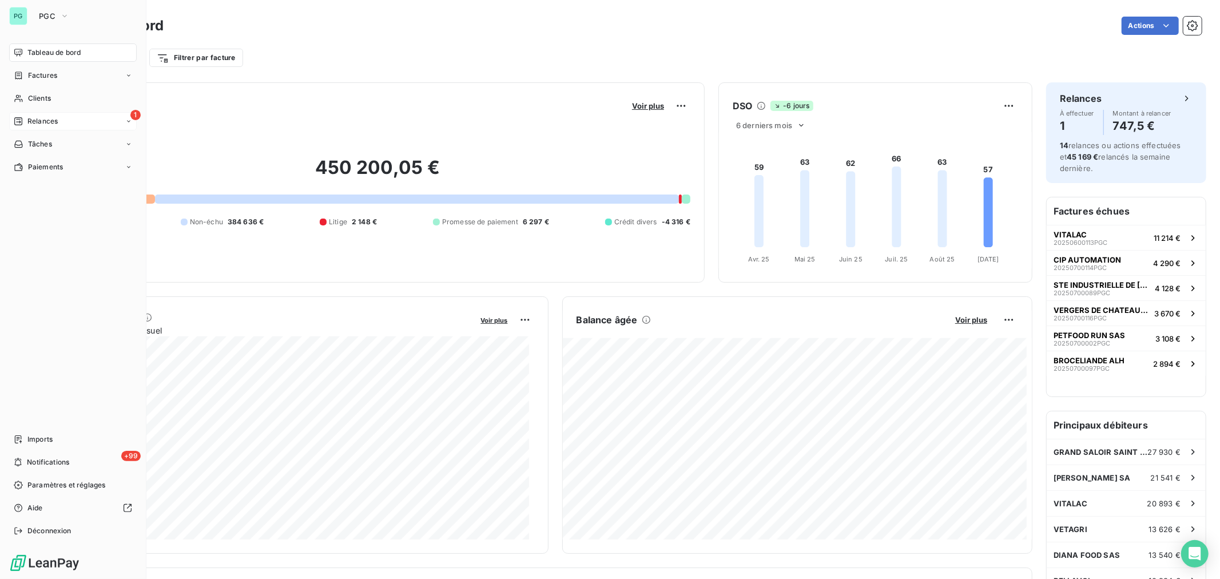
click at [88, 120] on div "1 Relances" at bounding box center [73, 121] width 128 height 18
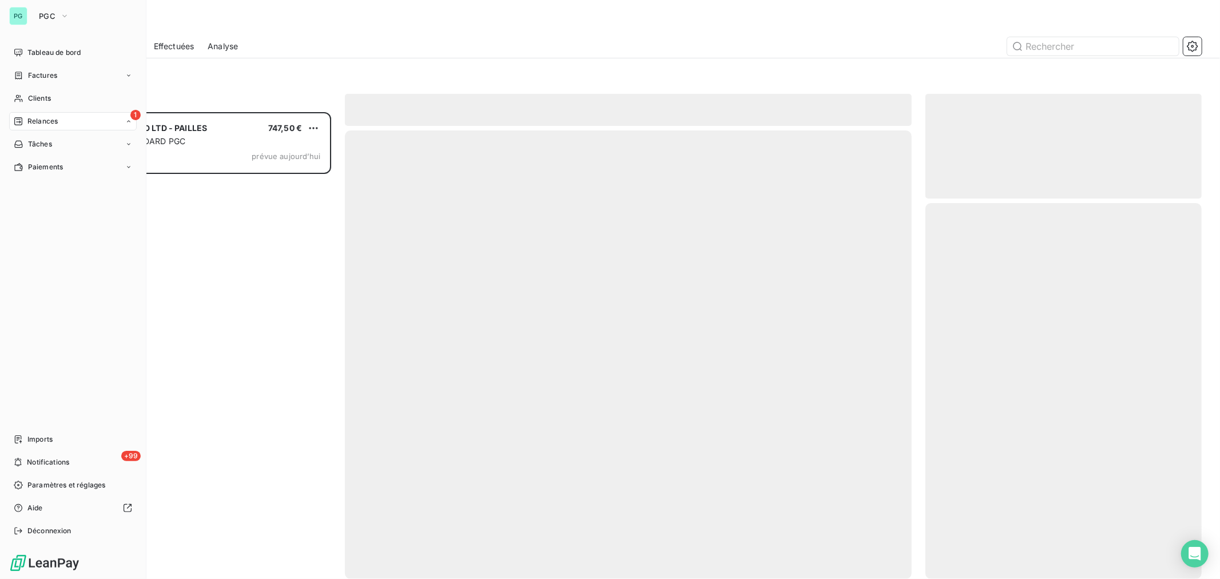
scroll to position [456, 267]
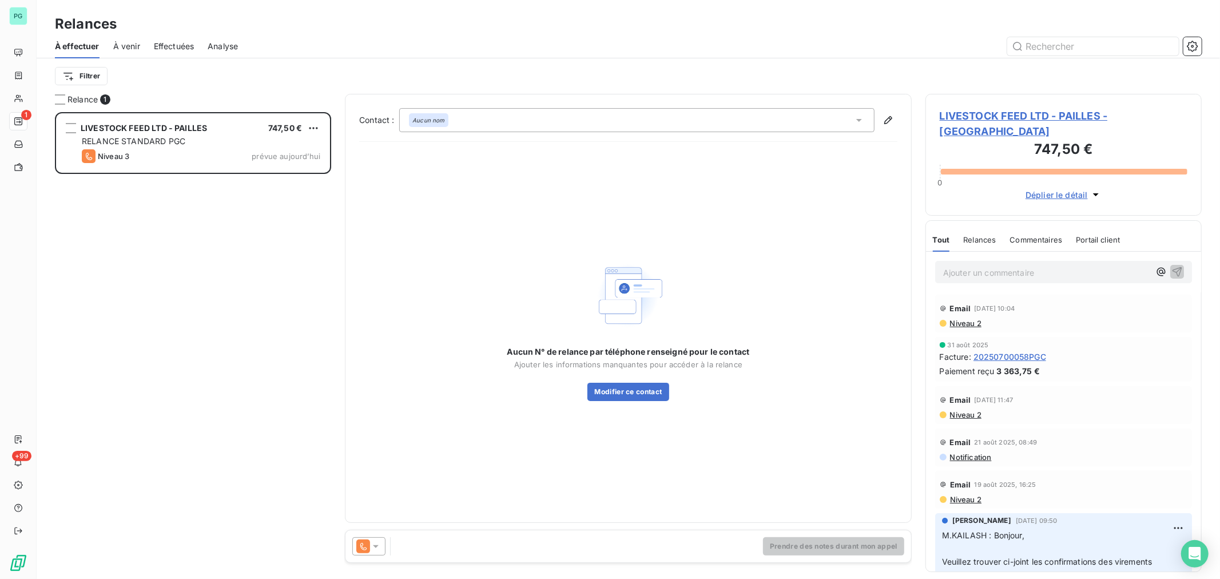
click at [378, 548] on icon at bounding box center [375, 546] width 11 height 11
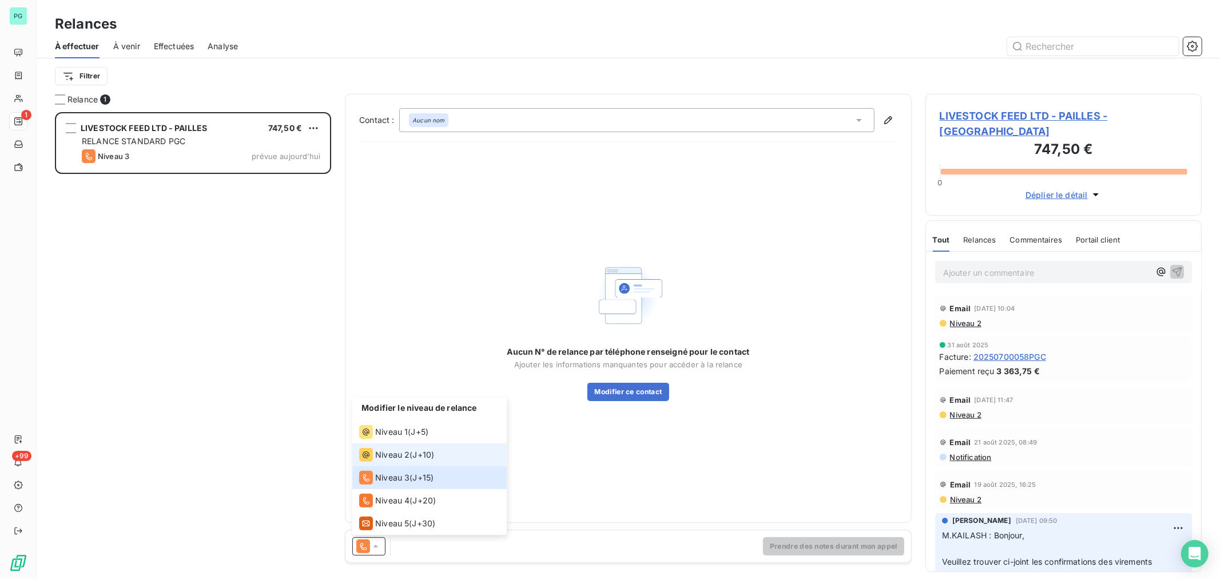
click at [402, 452] on span "Niveau 2" at bounding box center [392, 454] width 34 height 11
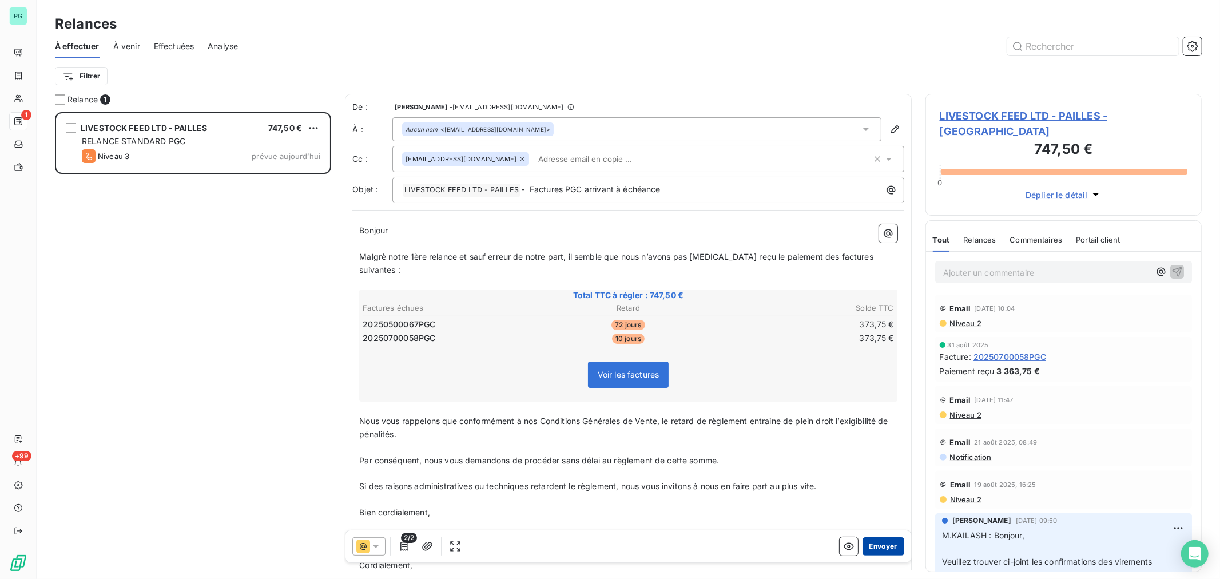
click at [873, 545] on button "Envoyer" at bounding box center [884, 546] width 42 height 18
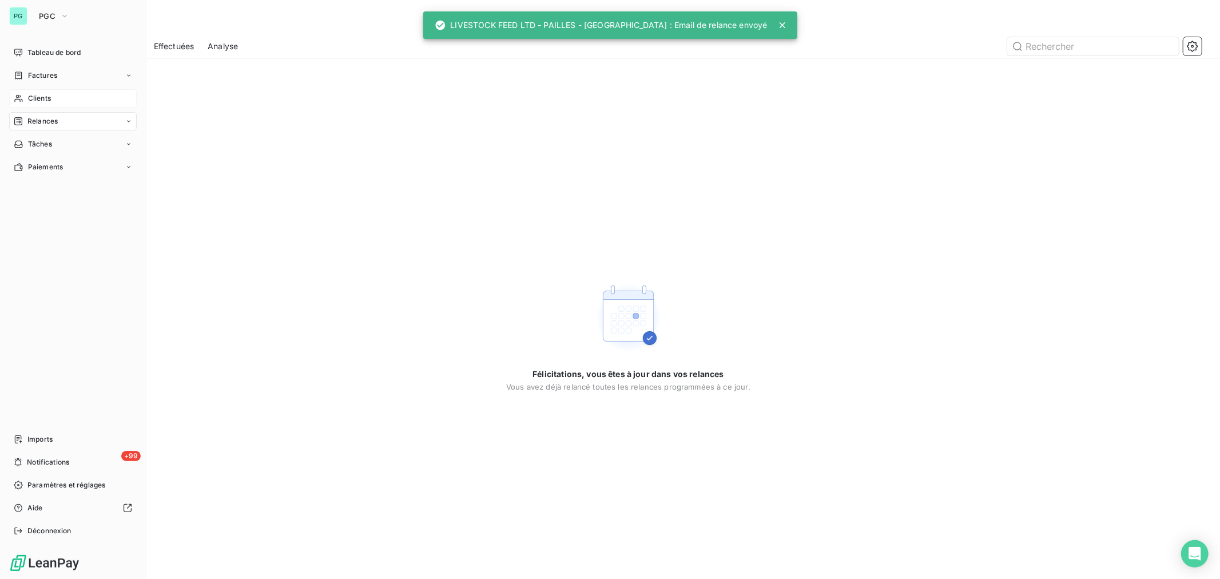
click at [52, 100] on div "Clients" at bounding box center [73, 98] width 128 height 18
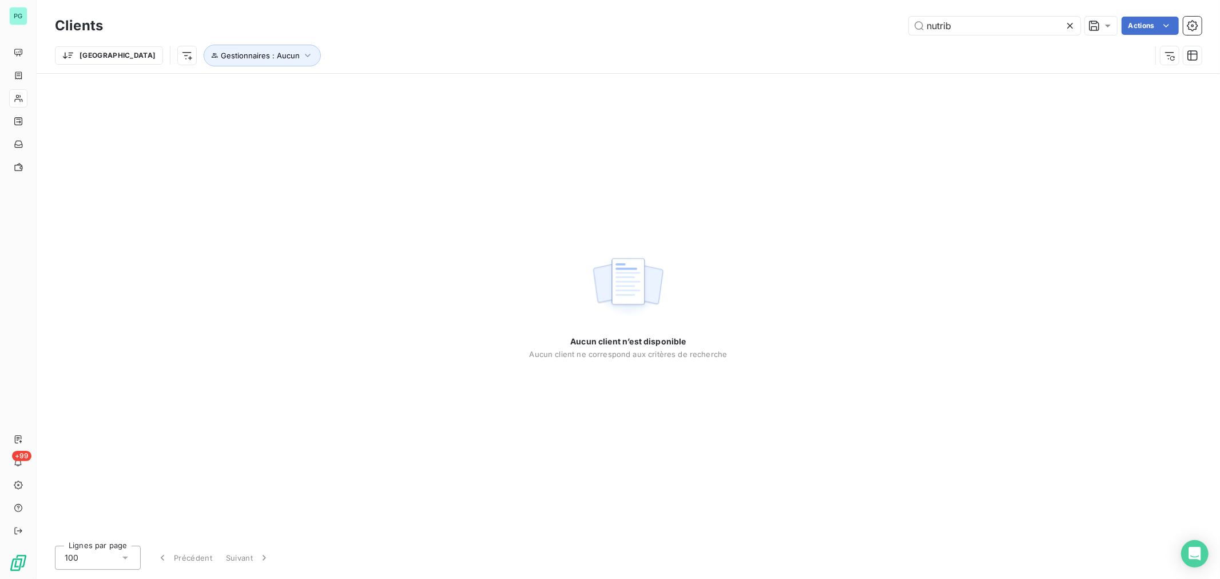
drag, startPoint x: 958, startPoint y: 26, endPoint x: 904, endPoint y: 30, distance: 53.9
click at [904, 30] on div "nutrib Actions" at bounding box center [659, 26] width 1085 height 18
type input "patis"
click at [302, 52] on icon "button" at bounding box center [307, 55] width 11 height 11
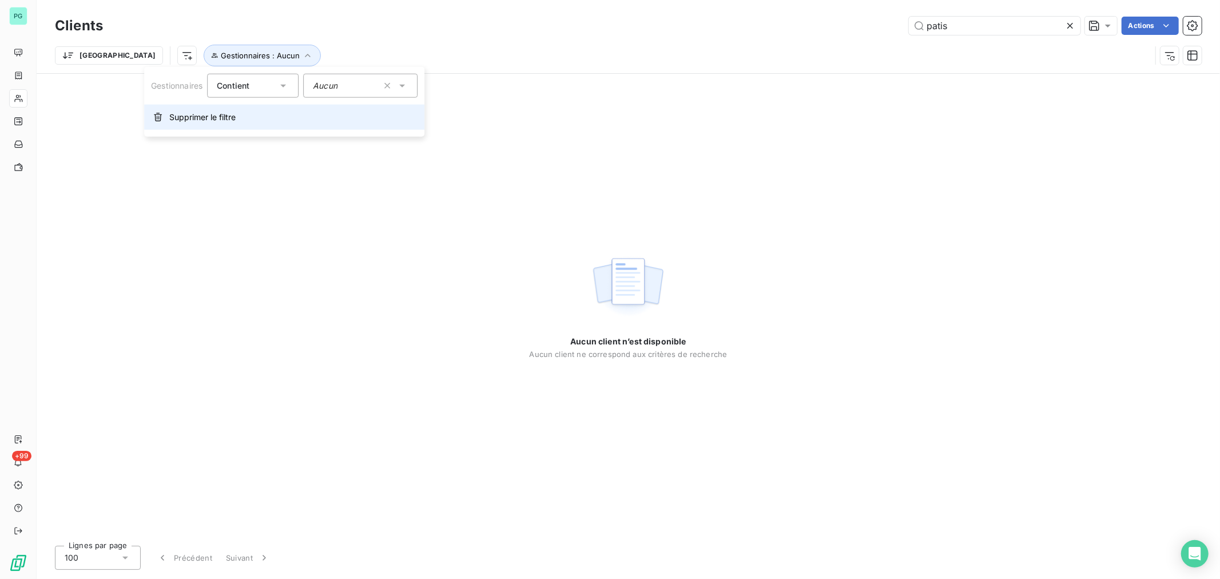
click at [219, 116] on span "Supprimer le filtre" at bounding box center [202, 117] width 66 height 11
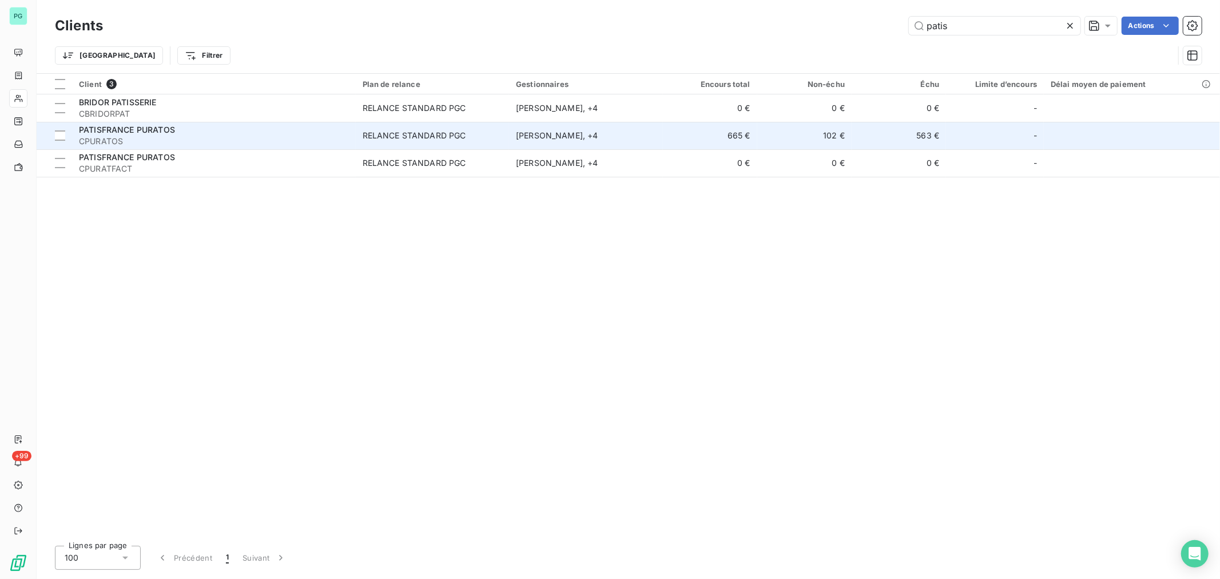
click at [875, 136] on td "563 €" at bounding box center [899, 135] width 94 height 27
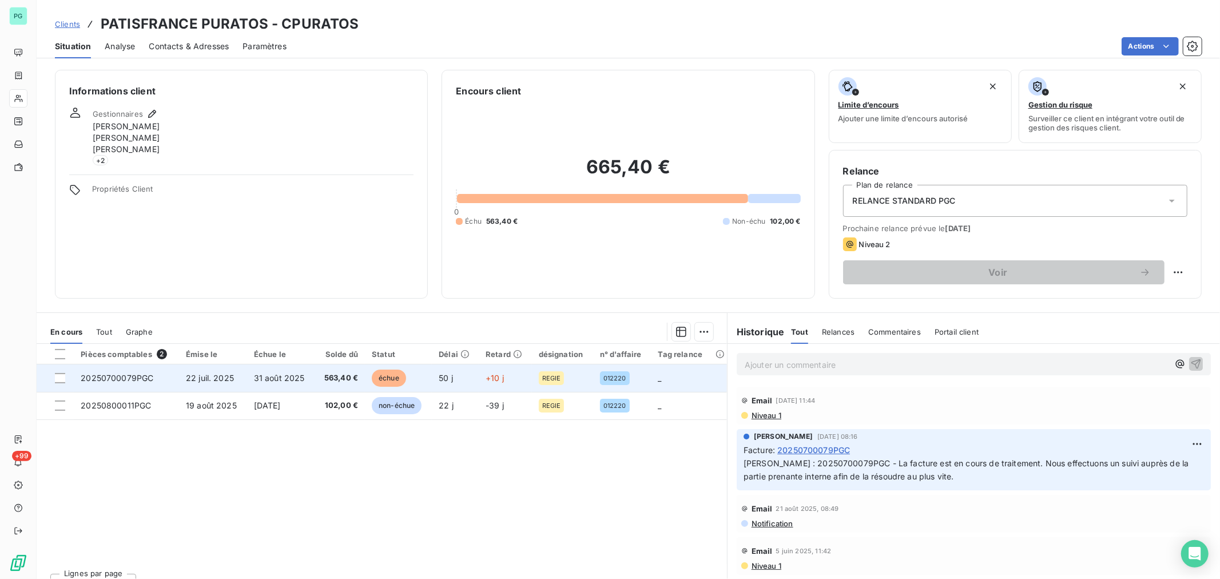
click at [301, 378] on span "31 août 2025" at bounding box center [279, 378] width 51 height 10
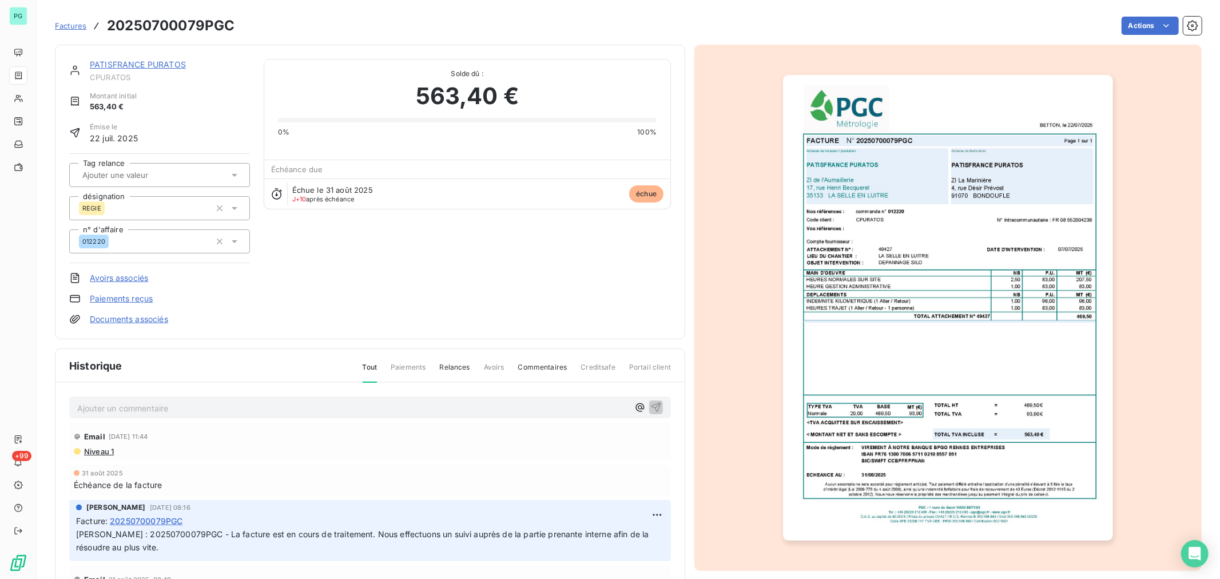
click at [231, 398] on div "Ajouter un commentaire ﻿" at bounding box center [370, 407] width 602 height 22
click at [227, 408] on p "Ajouter un commentaire ﻿" at bounding box center [352, 408] width 551 height 14
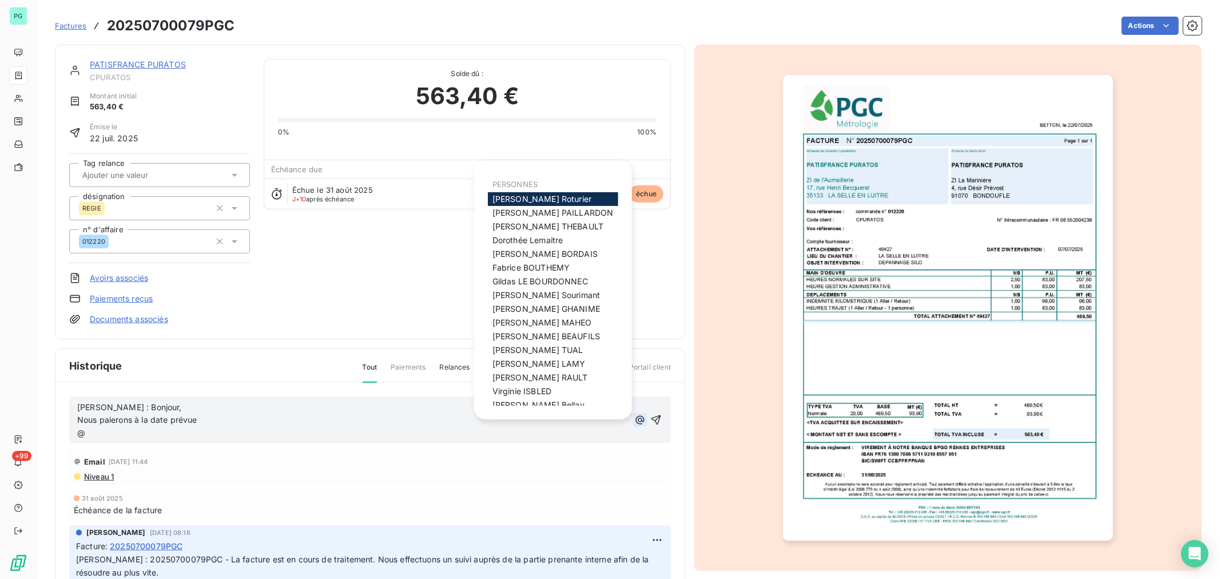
click at [633, 423] on button "button" at bounding box center [640, 420] width 14 height 14
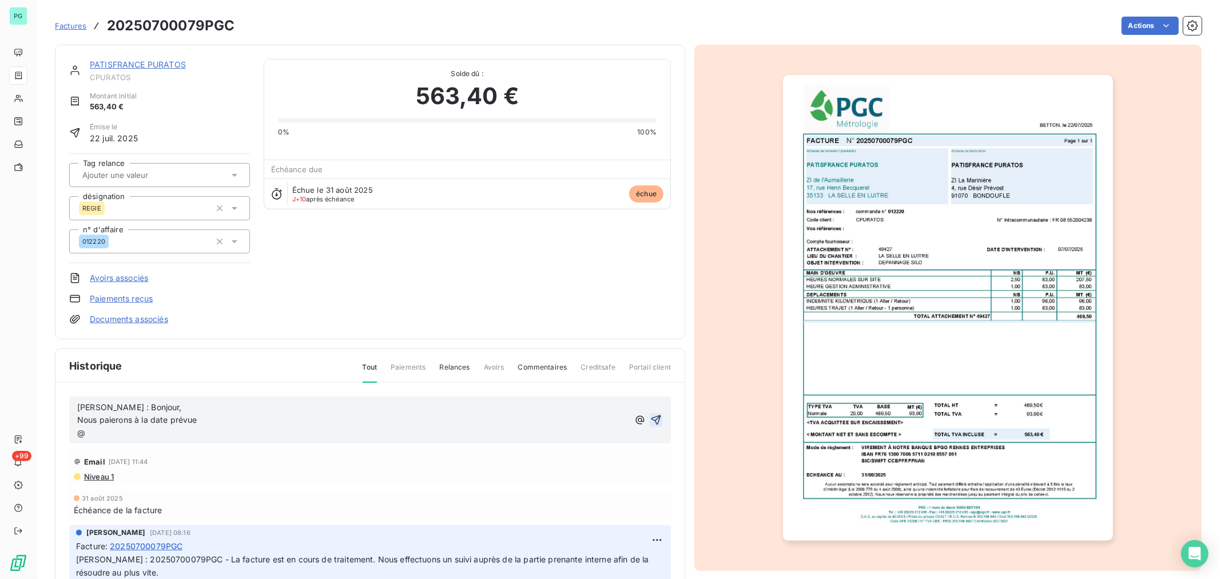
click at [650, 423] on icon "button" at bounding box center [655, 419] width 11 height 11
